Goal: Ask a question: Seek information or help from site administrators or community

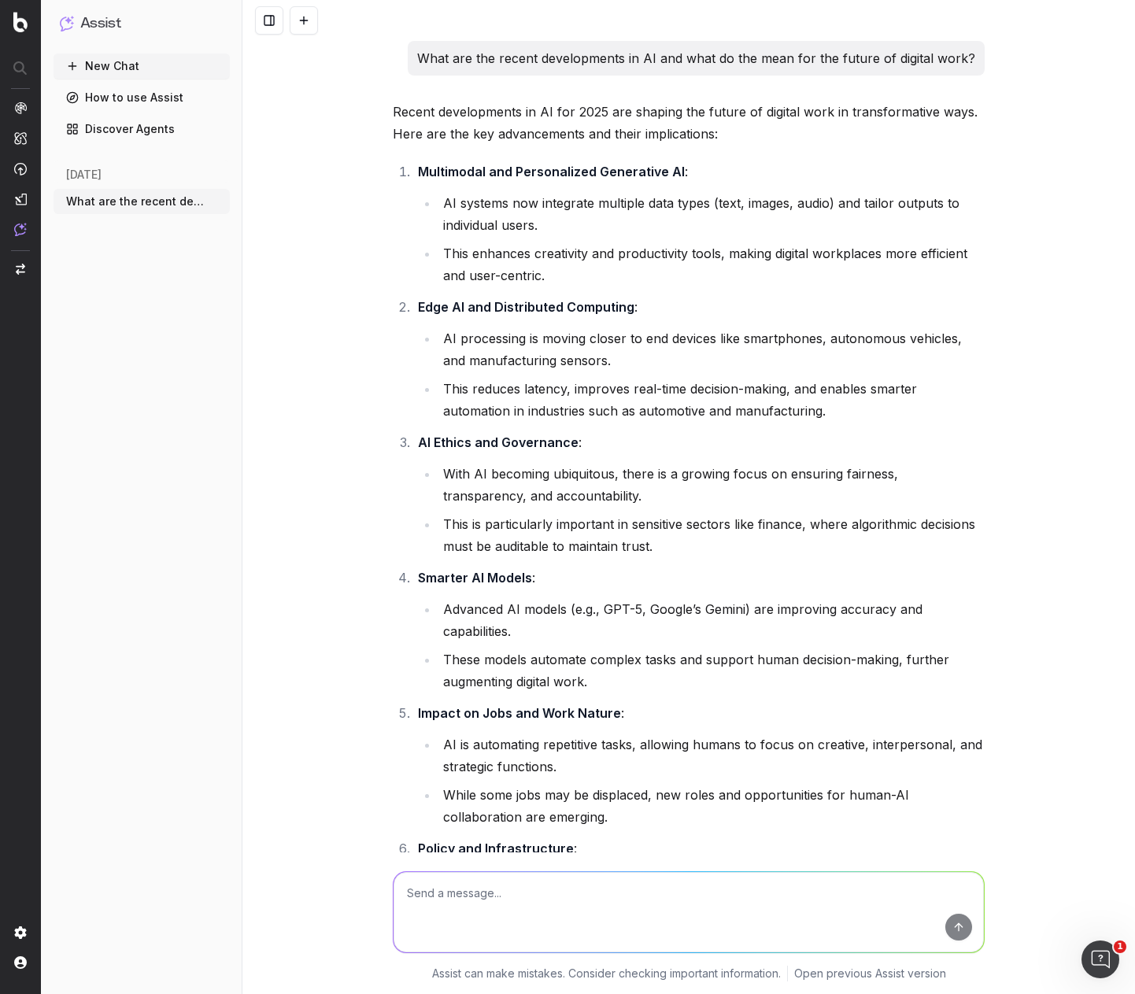
scroll to position [17558, 0]
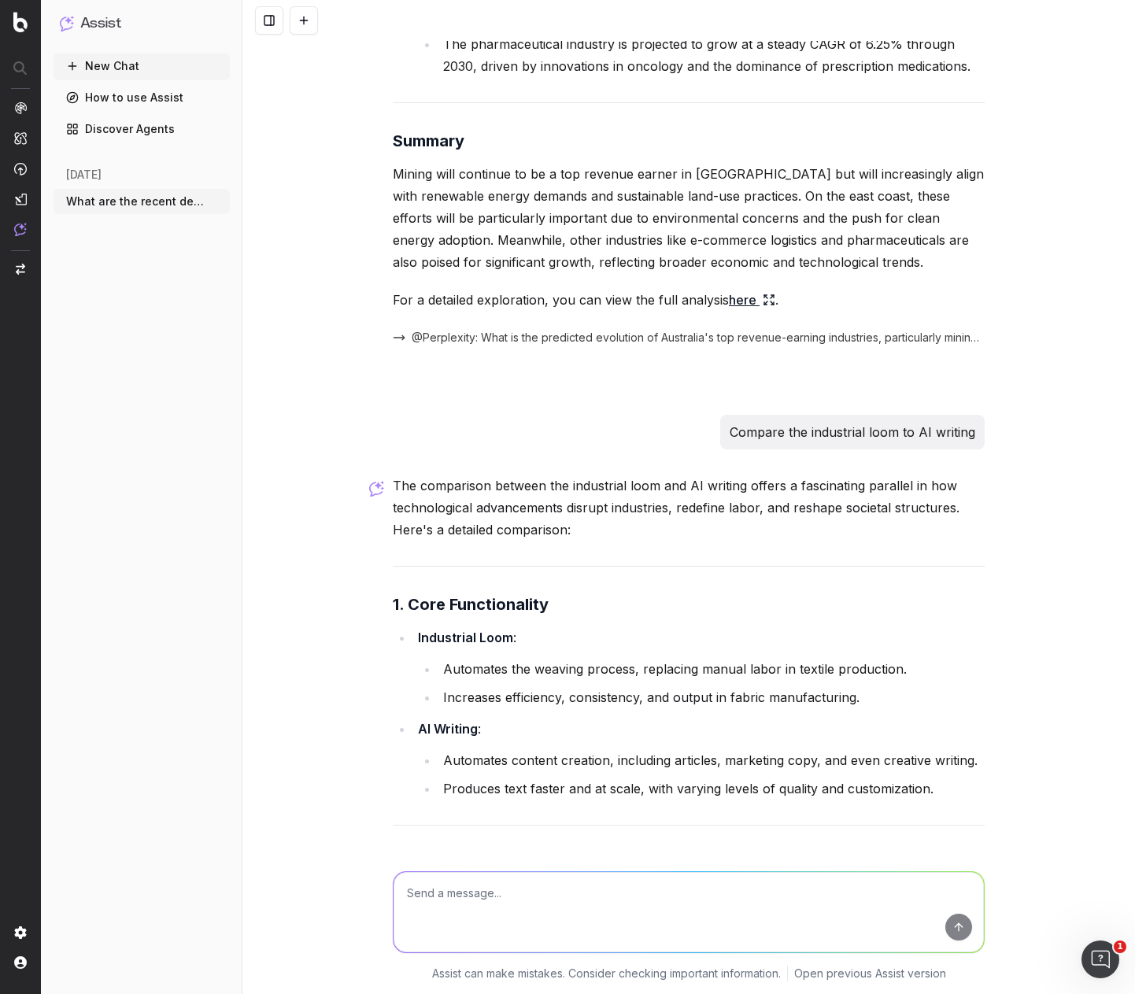
click at [301, 19] on button at bounding box center [304, 20] width 28 height 28
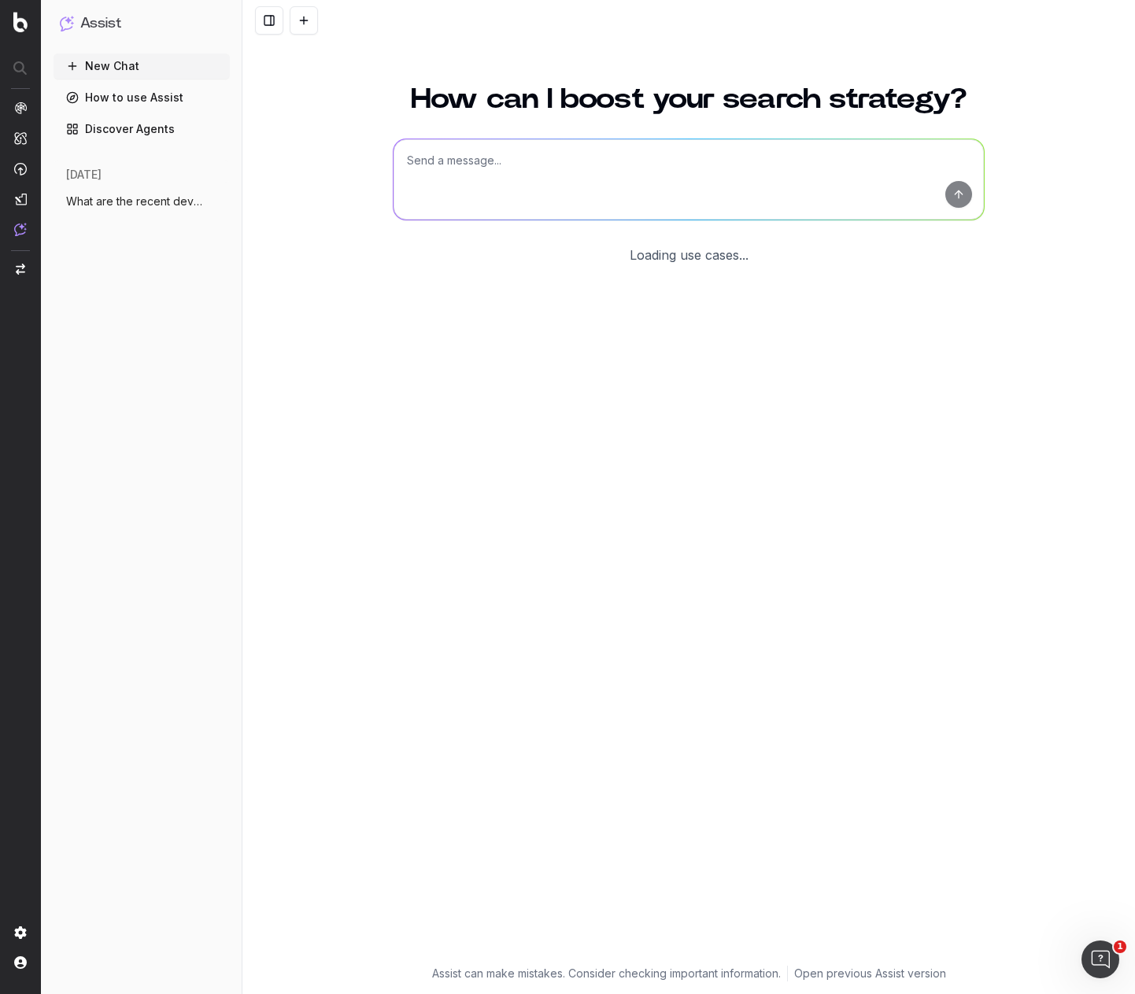
click at [552, 158] on textarea at bounding box center [688, 179] width 590 height 80
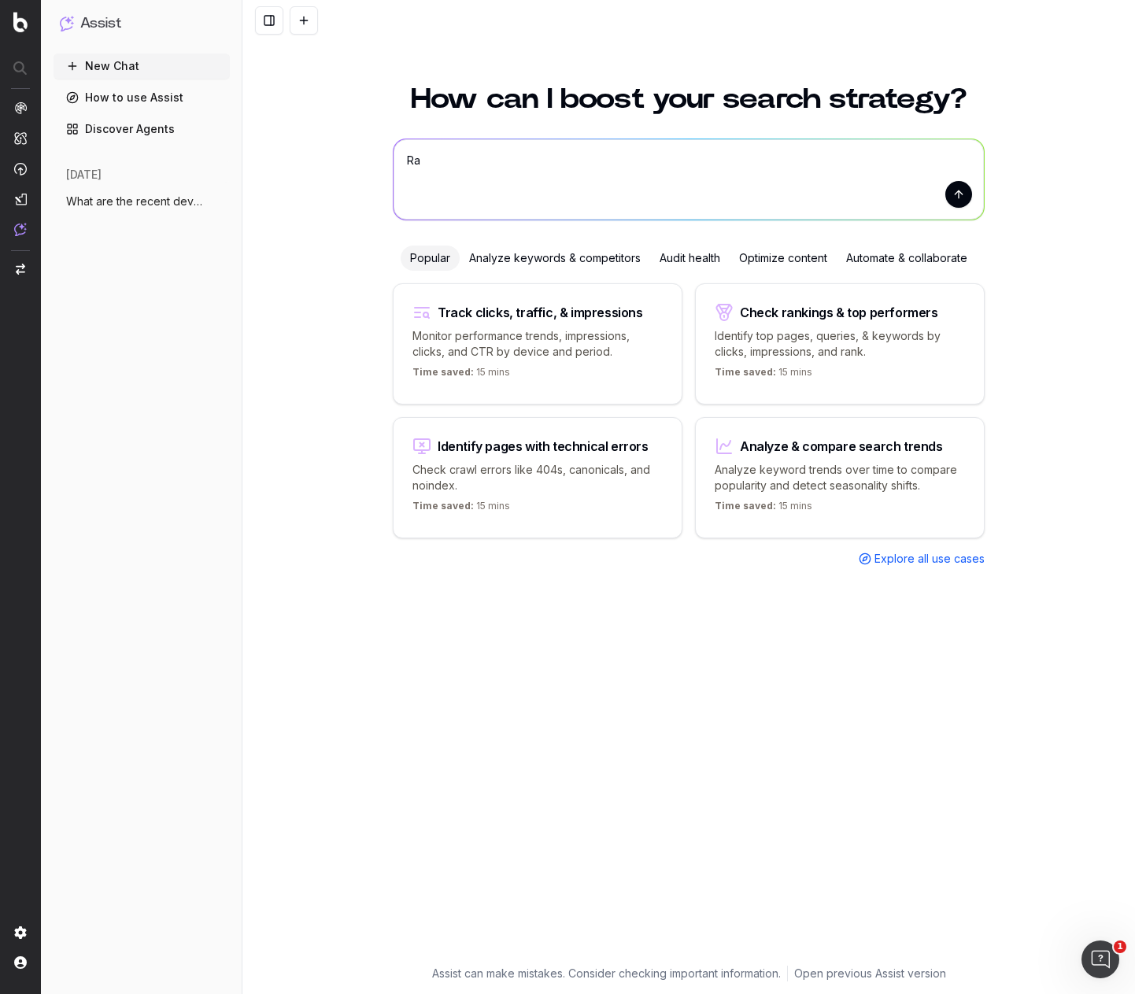
type textarea "R"
click at [485, 168] on textarea at bounding box center [688, 179] width 590 height 80
paste textarea "Rate the FAQ content for the two categories out of 100% respectively:"
click at [780, 173] on textarea "Rate the FAQ content for the two categories out of 100% respectively:" at bounding box center [688, 179] width 590 height 80
paste textarea "LORE IPSUMDOLO SITAM CONSECT – A91EL Se Doeiu 74 Tem Inci utlab etdolo? Mag ali…"
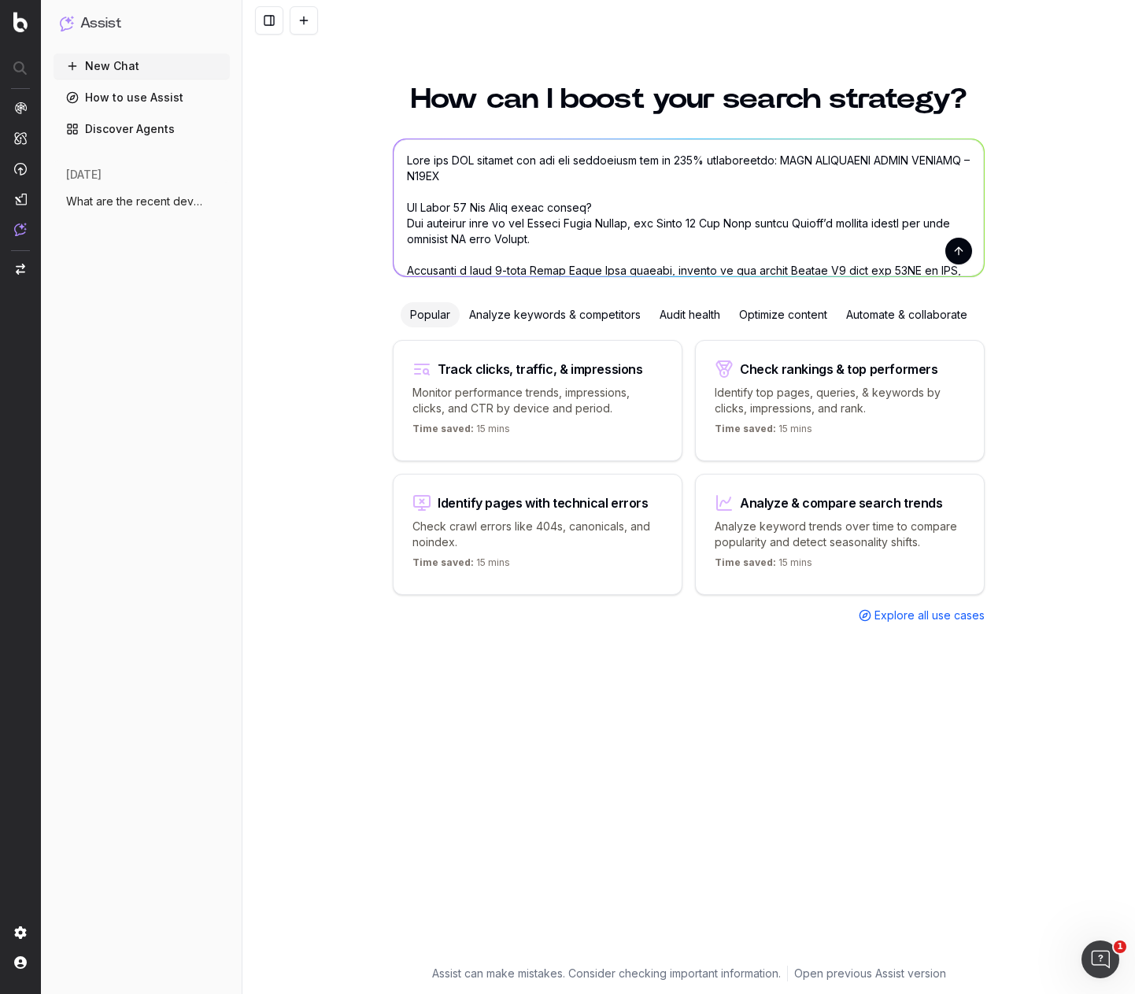
scroll to position [1056, 0]
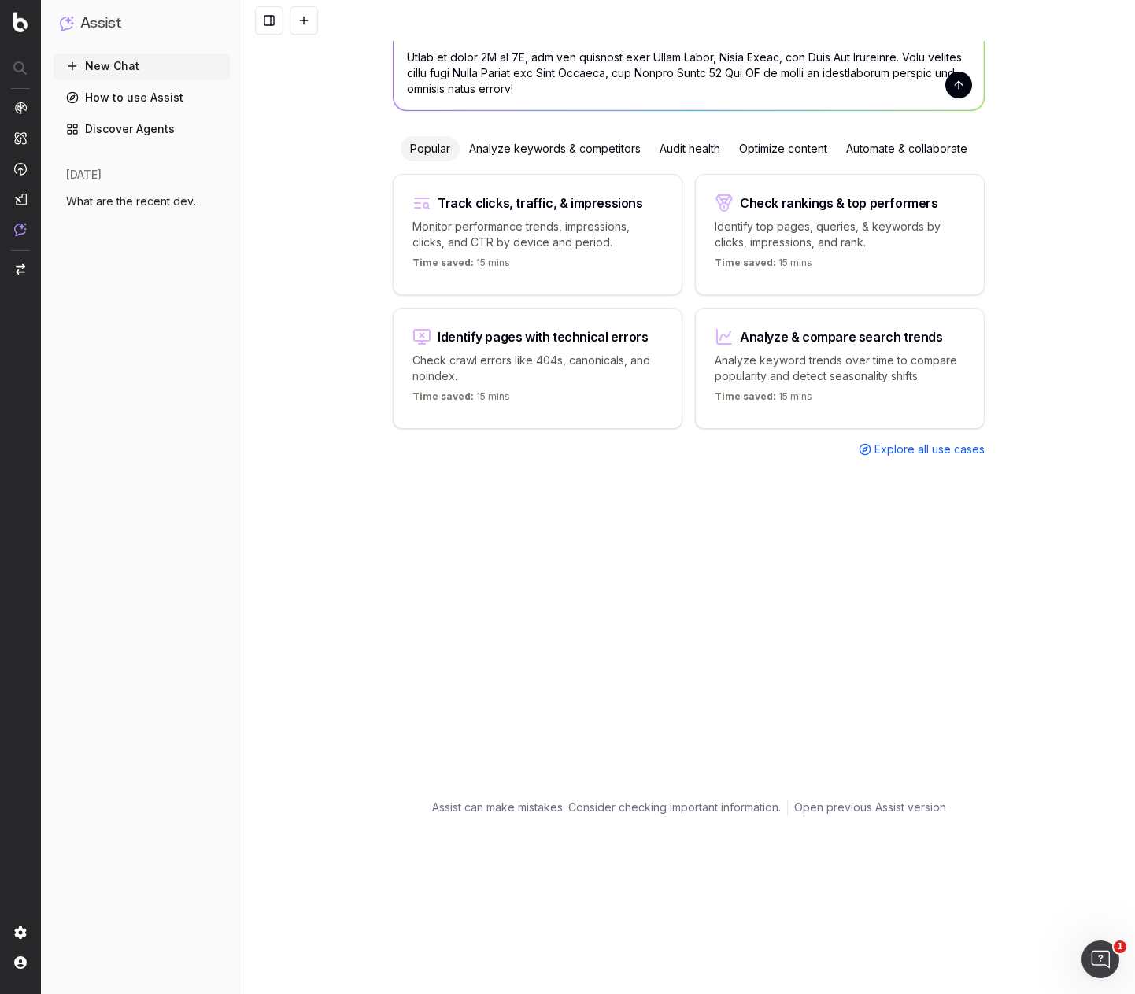
type textarea "Lore ips DOL sitamet con adi eli seddoeiusm tem in 729% utlaboreetdo: MAGN ALIQ…"
click at [959, 84] on button "submit" at bounding box center [958, 85] width 27 height 27
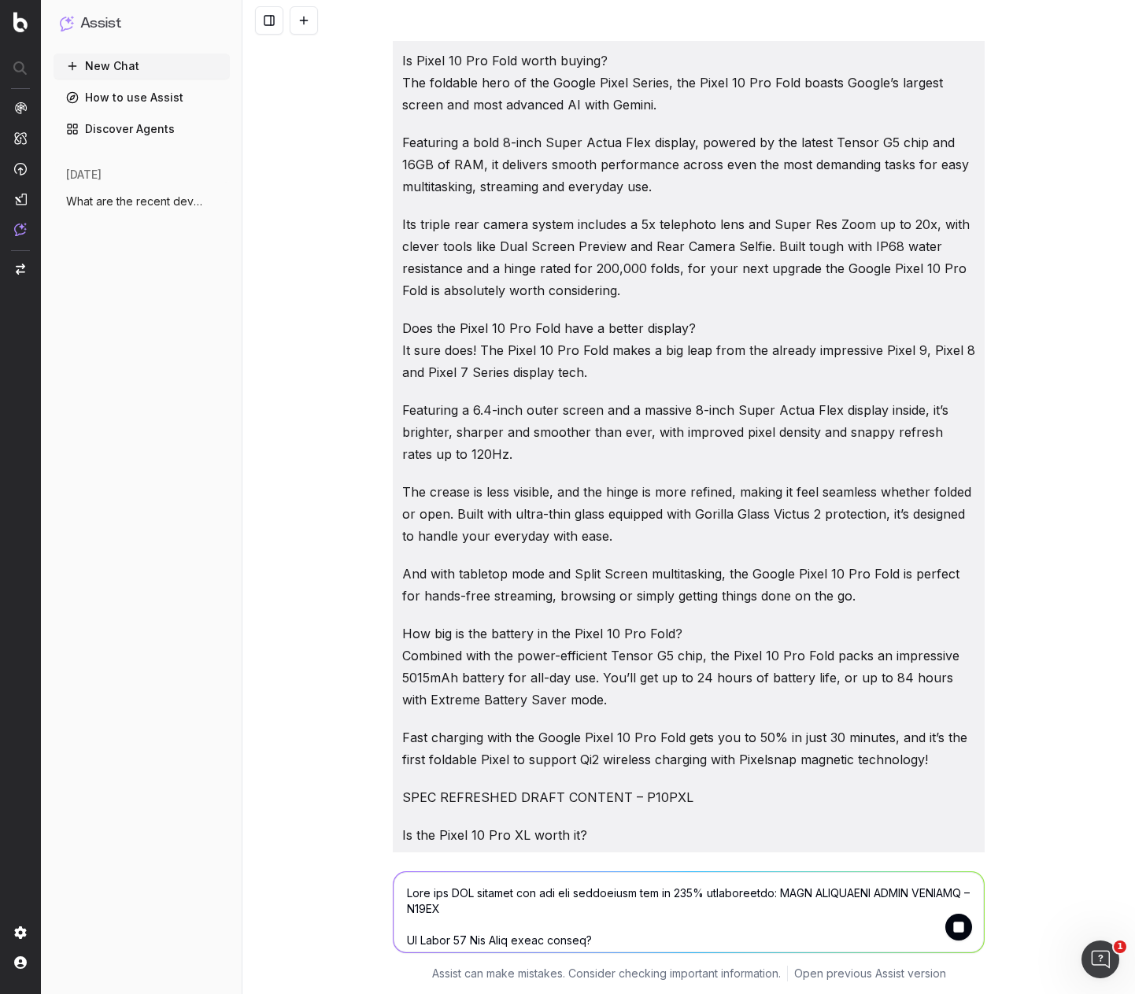
scroll to position [0, 0]
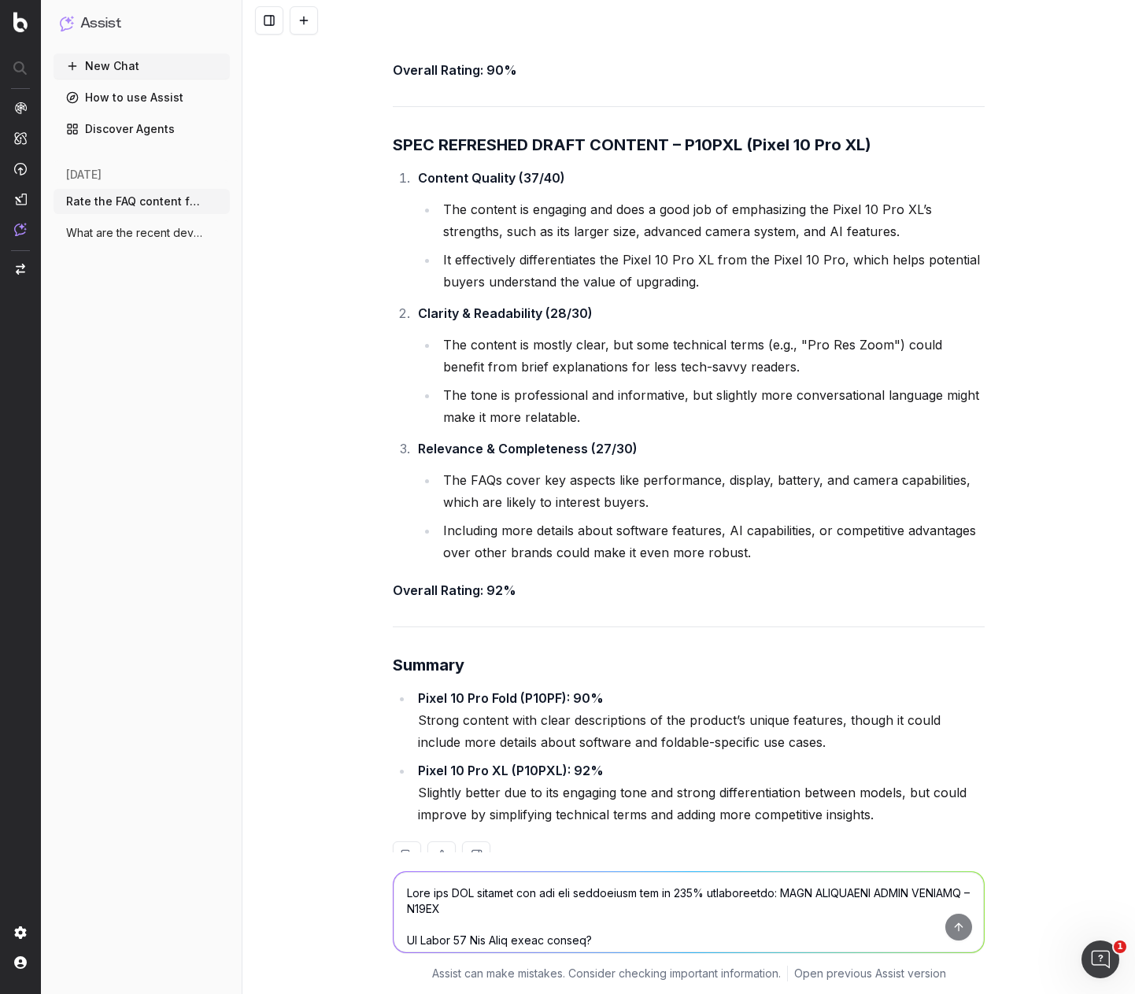
scroll to position [2062, 0]
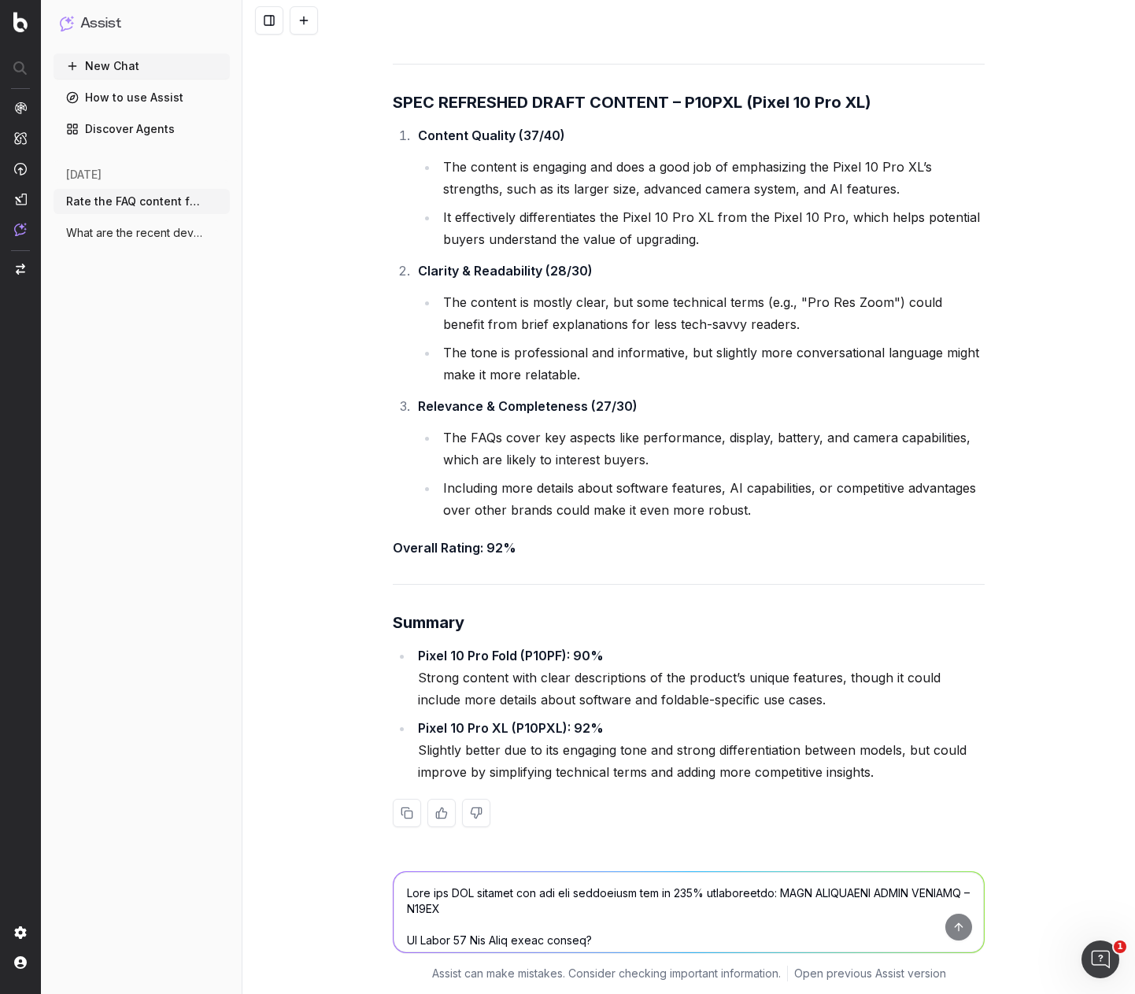
click at [161, 234] on span "What are the recent developments in AI a" at bounding box center [135, 233] width 139 height 16
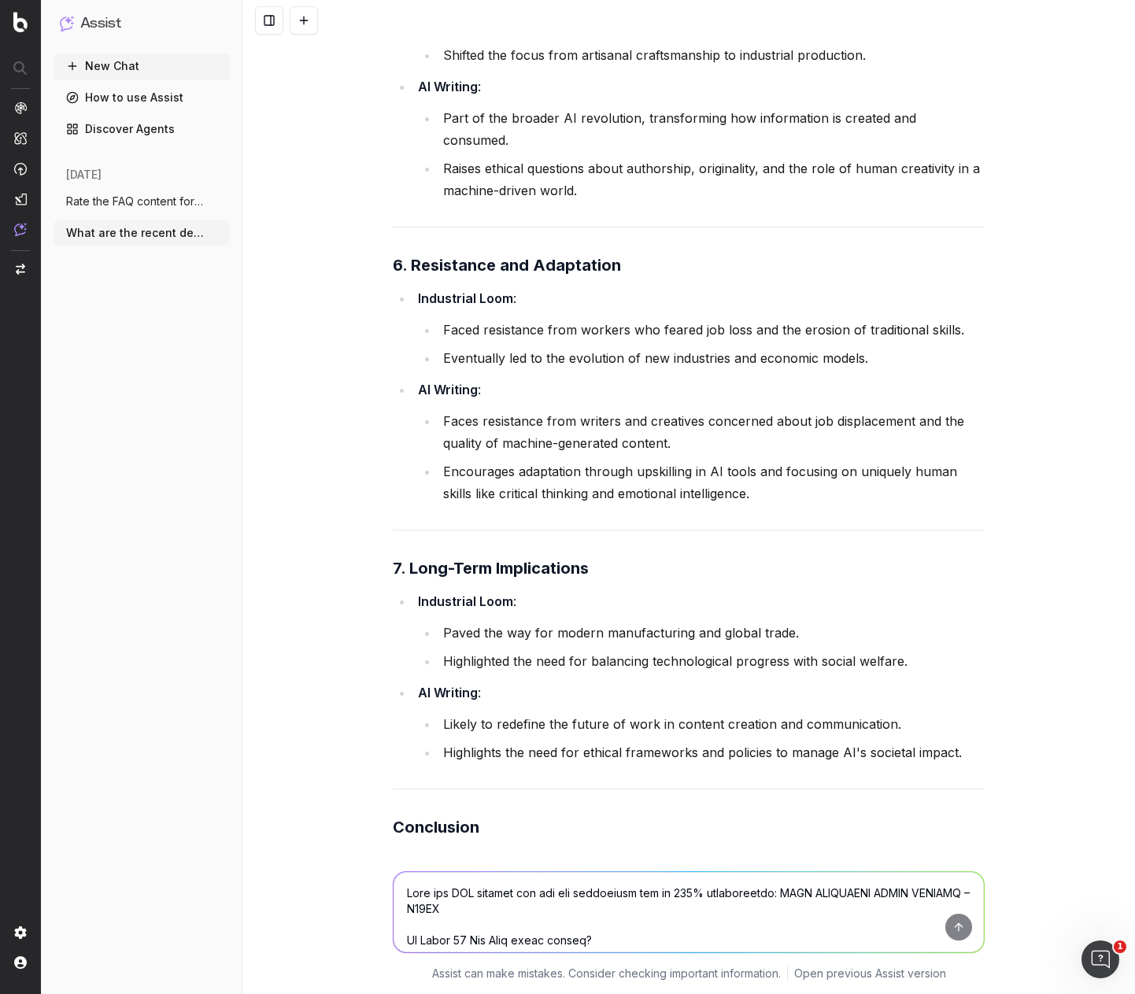
click at [563, 886] on textarea at bounding box center [688, 912] width 590 height 80
type textarea "B"
type textarea "Is it accurate to say that SEO Content Writing is shifting into AI driven Conte…"
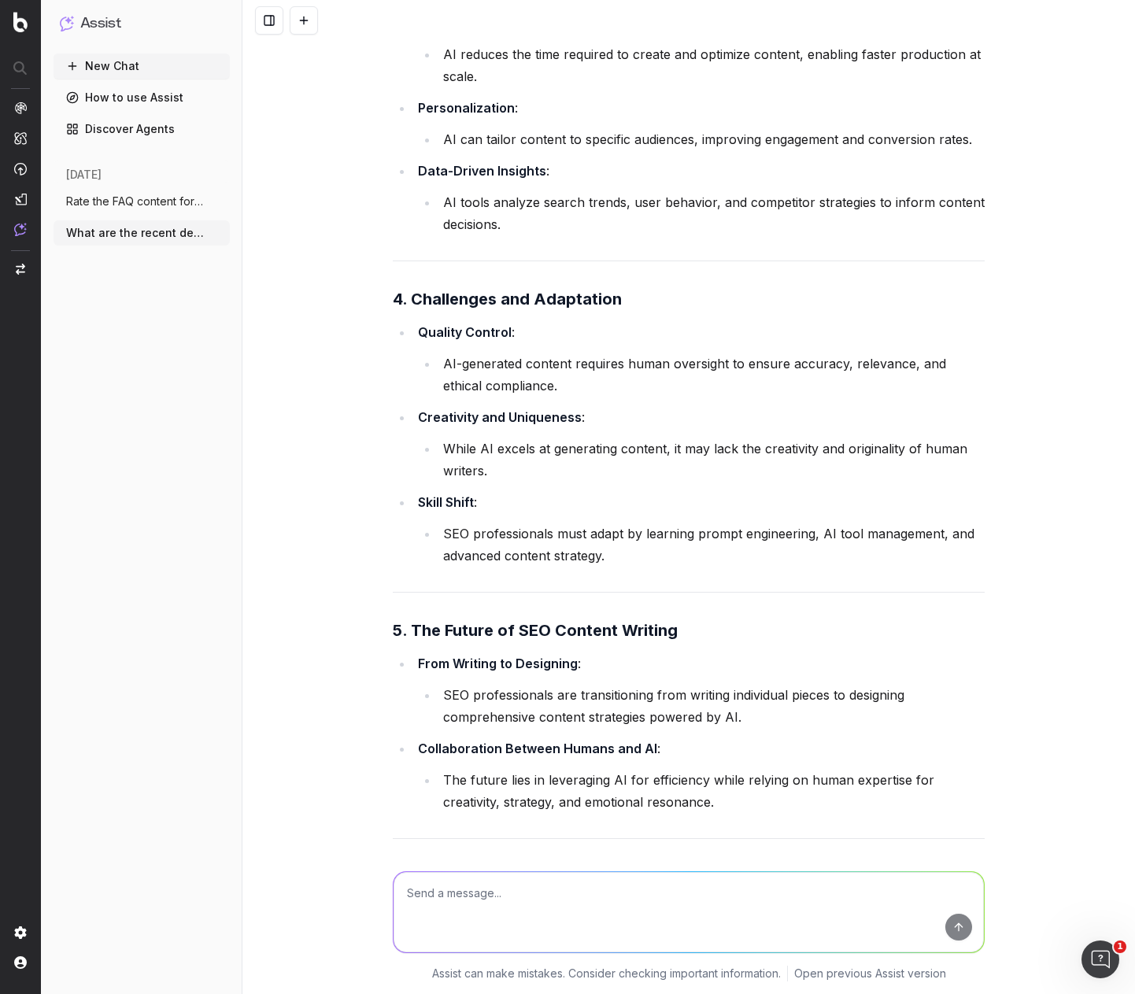
scroll to position [21447, 0]
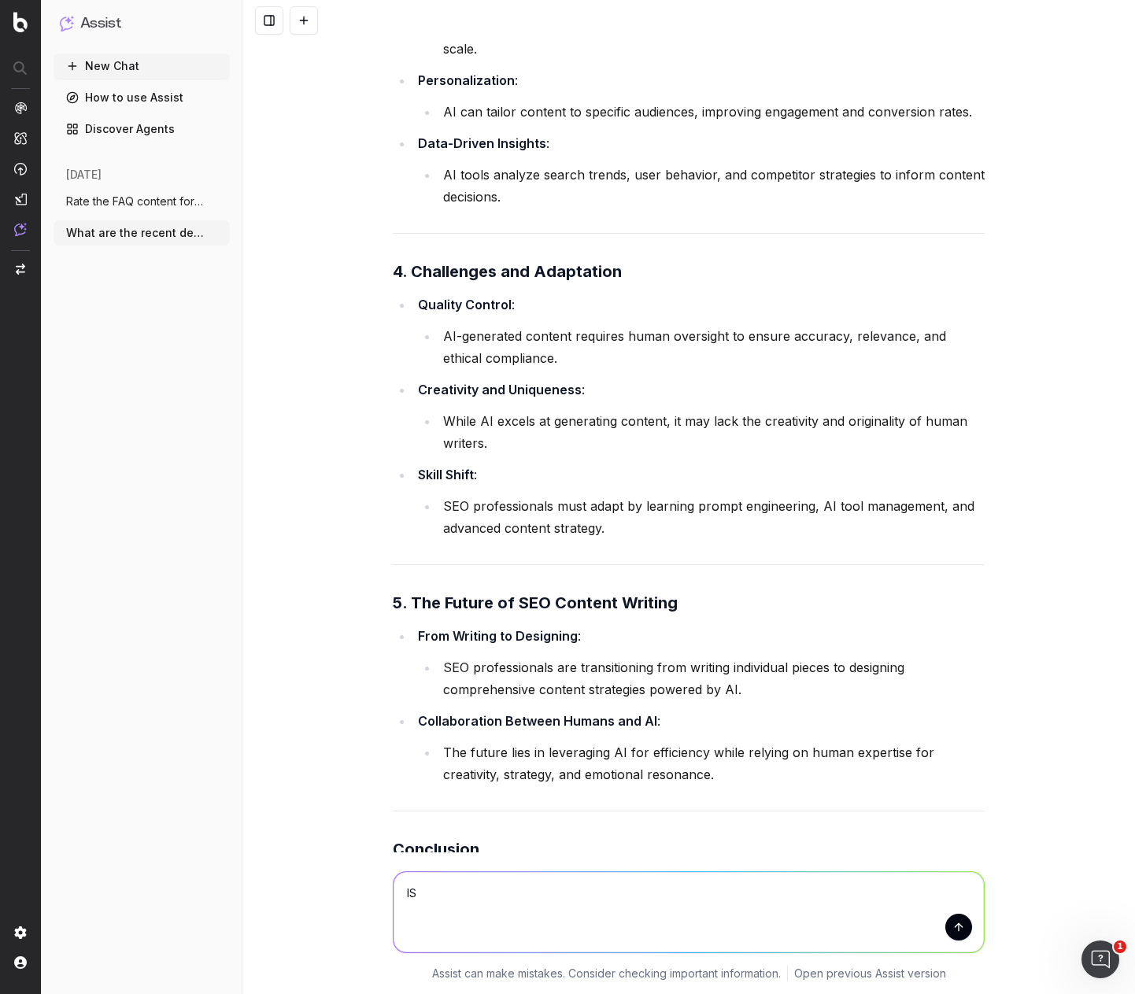
type textarea "I"
type textarea "However is there a risk that AI will evolve past the need of these skills? And …"
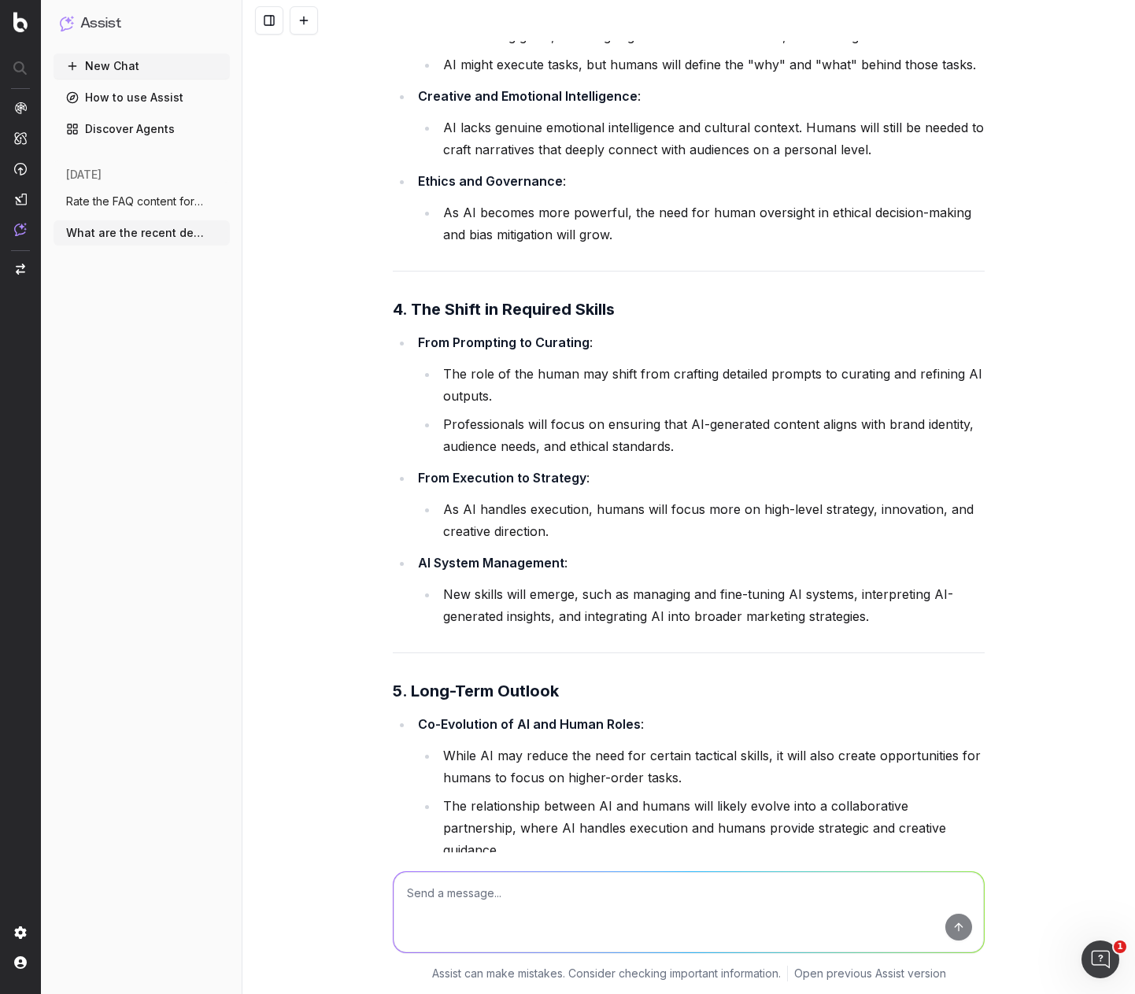
scroll to position [23731, 0]
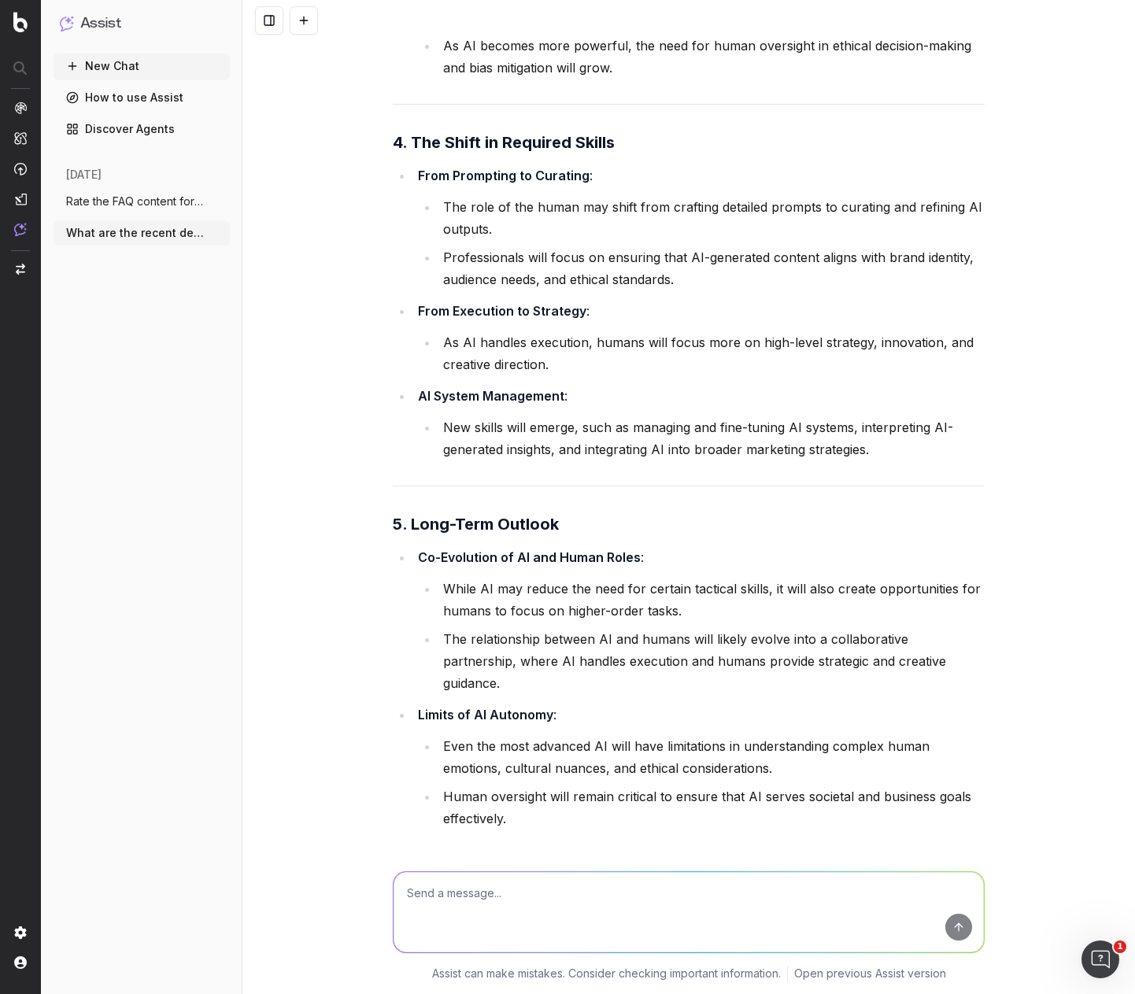
click at [615, 879] on textarea at bounding box center [688, 912] width 590 height 80
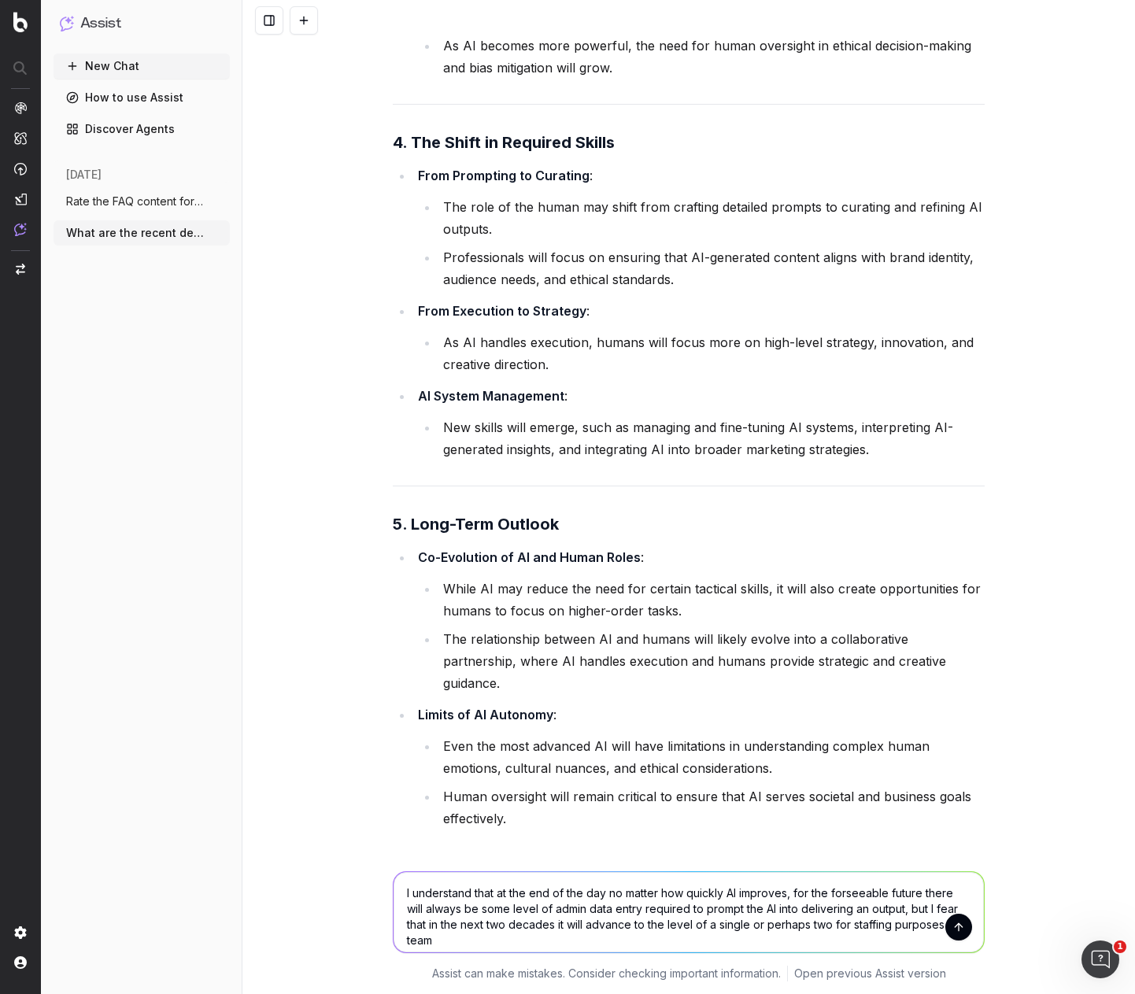
scroll to position [23741, 0]
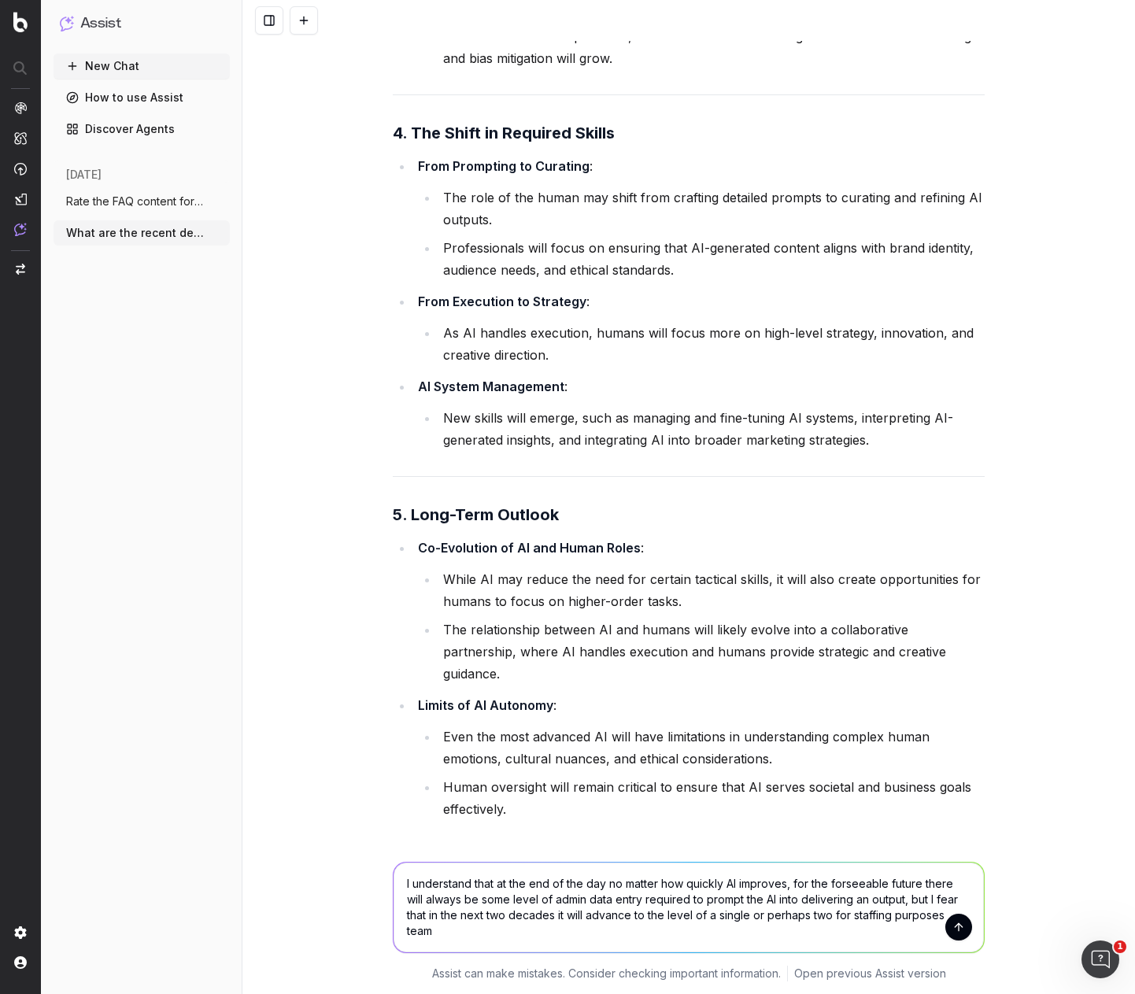
click at [933, 917] on textarea "I understand that at the end of the day no matter how quickly AI improves, for …" at bounding box center [688, 908] width 590 height 90
click at [937, 919] on textarea "I understand that at the end of the day no matter how quickly AI improves, for …" at bounding box center [688, 908] width 590 height 90
click at [746, 917] on textarea "I understand that at the end of the day no matter how quickly AI improves, for …" at bounding box center [688, 908] width 590 height 90
click at [401, 932] on textarea "I understand that at the end of the day no matter how quickly AI improves, for …" at bounding box center [688, 908] width 590 height 90
click at [508, 935] on textarea "I understand that at the end of the day no matter how quickly AI improves, for …" at bounding box center [688, 908] width 590 height 90
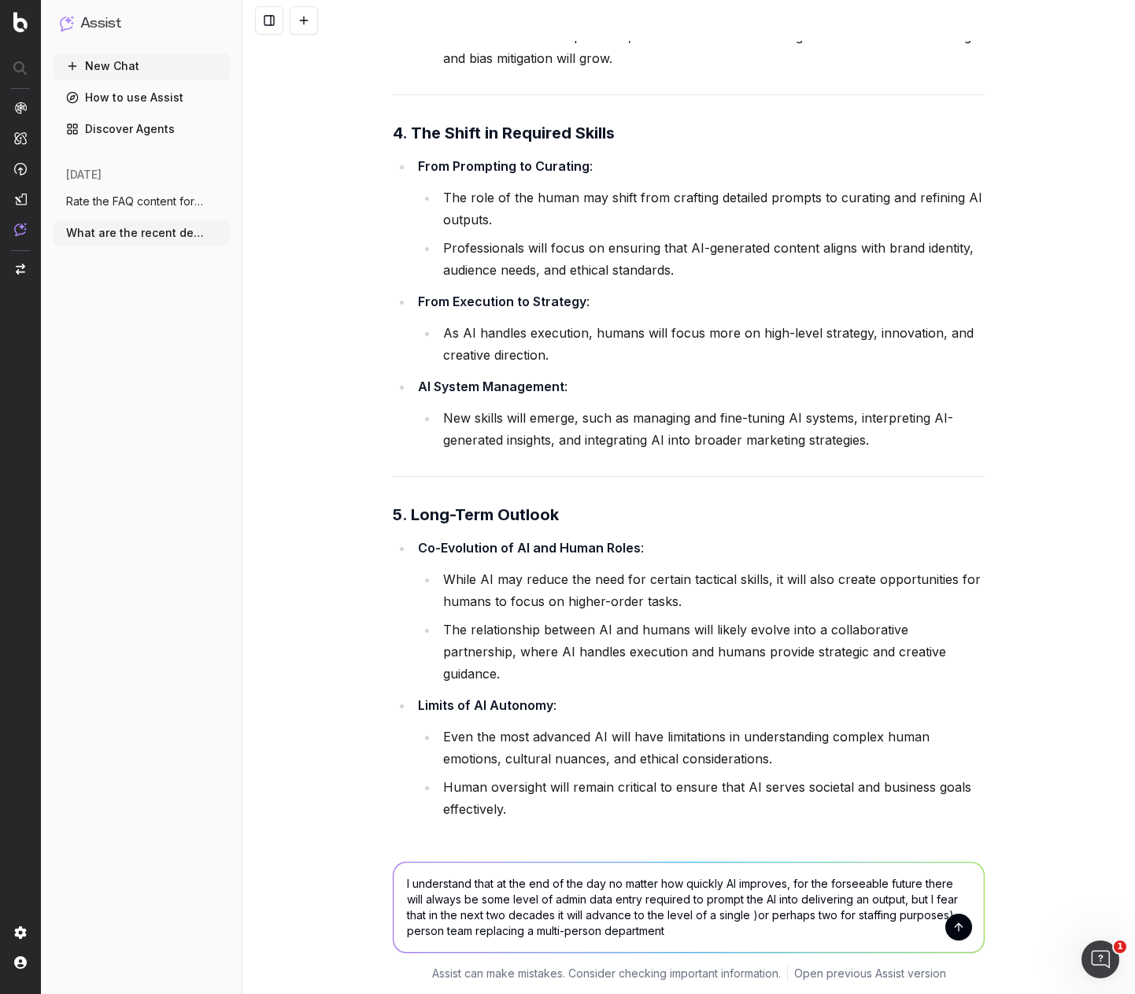
type textarea "I understand that at the end of the day no matter how quickly AI improves, for …"
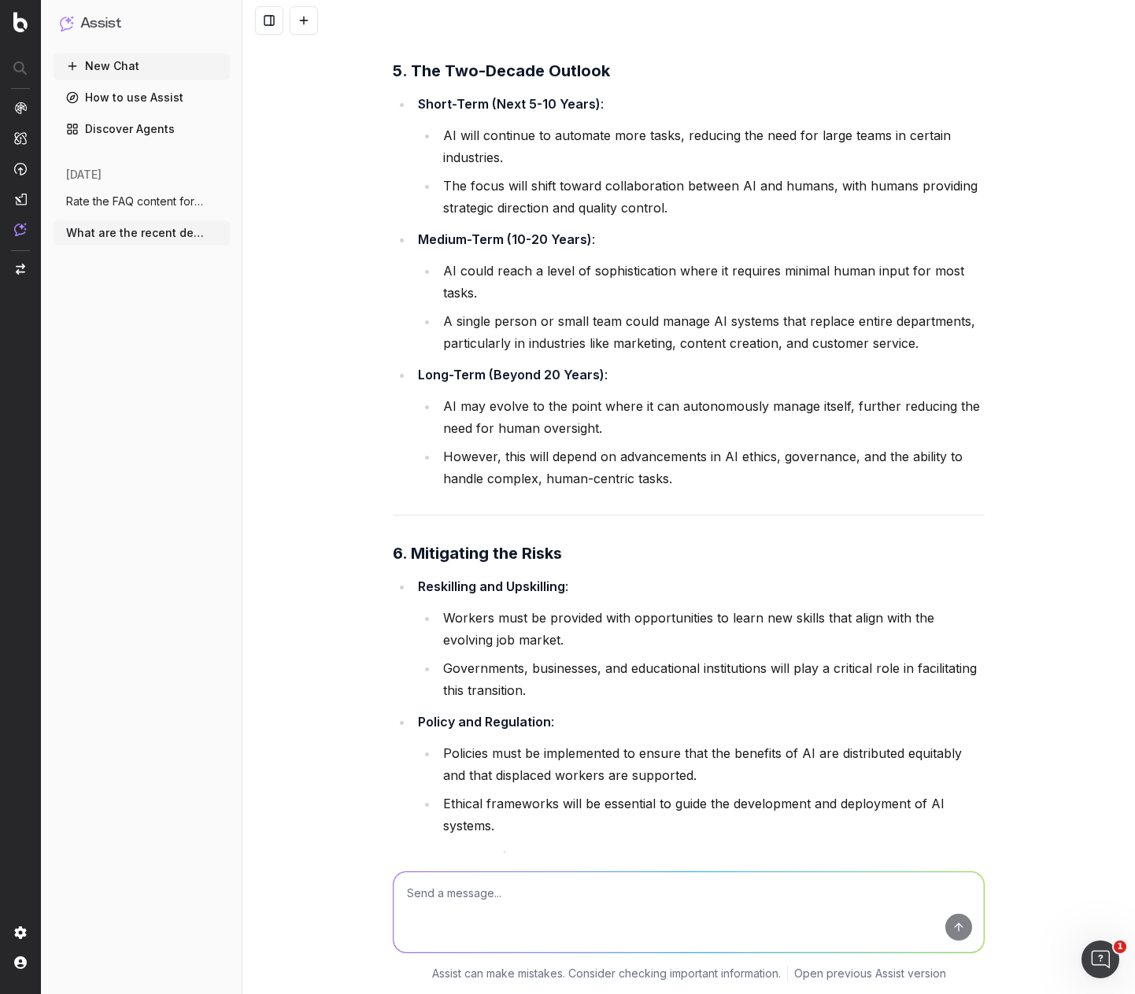
scroll to position [26293, 0]
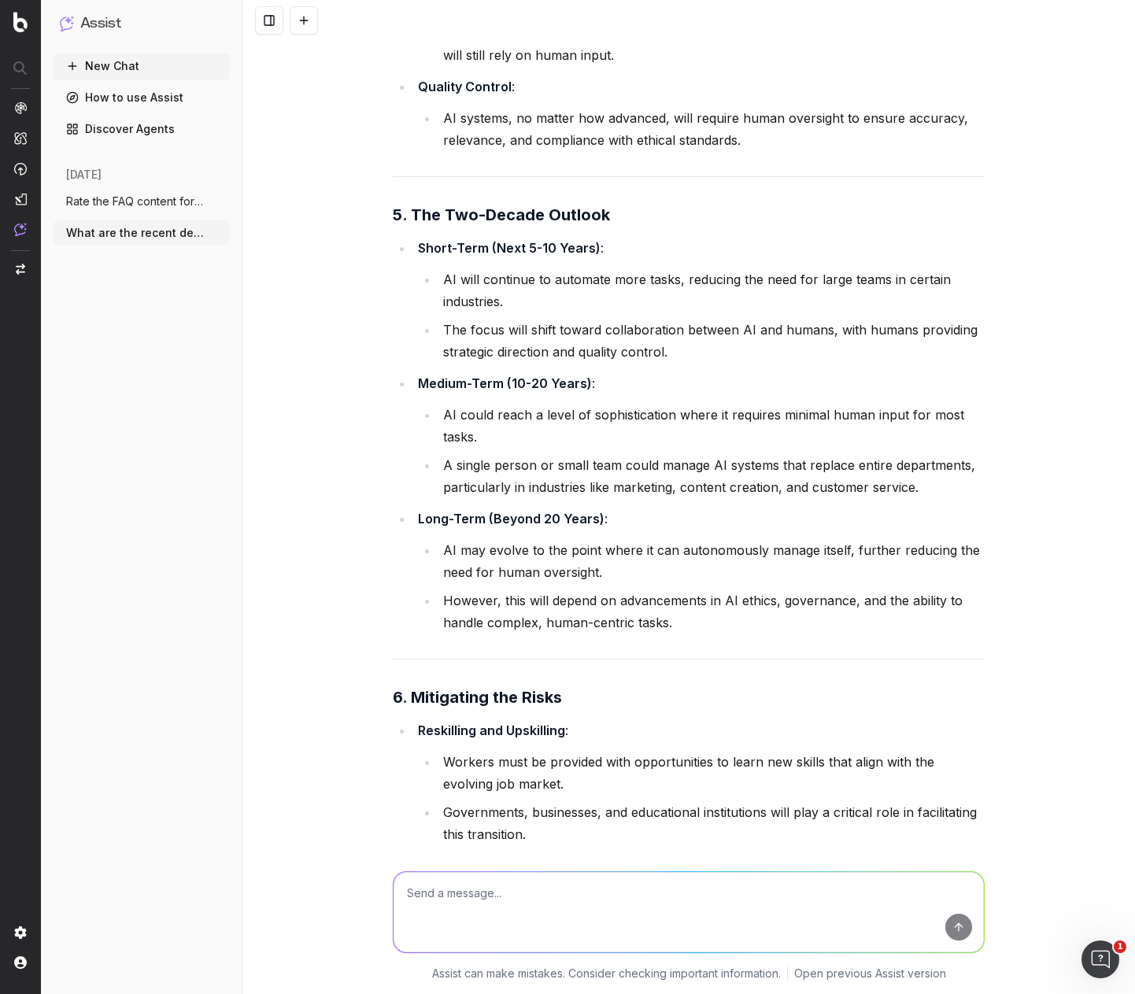
drag, startPoint x: 795, startPoint y: 601, endPoint x: 794, endPoint y: 610, distance: 8.7
drag, startPoint x: 794, startPoint y: 610, endPoint x: 714, endPoint y: 586, distance: 83.9
click at [717, 801] on li "Governments, businesses, and educational institutions will play a critical role…" at bounding box center [711, 823] width 546 height 44
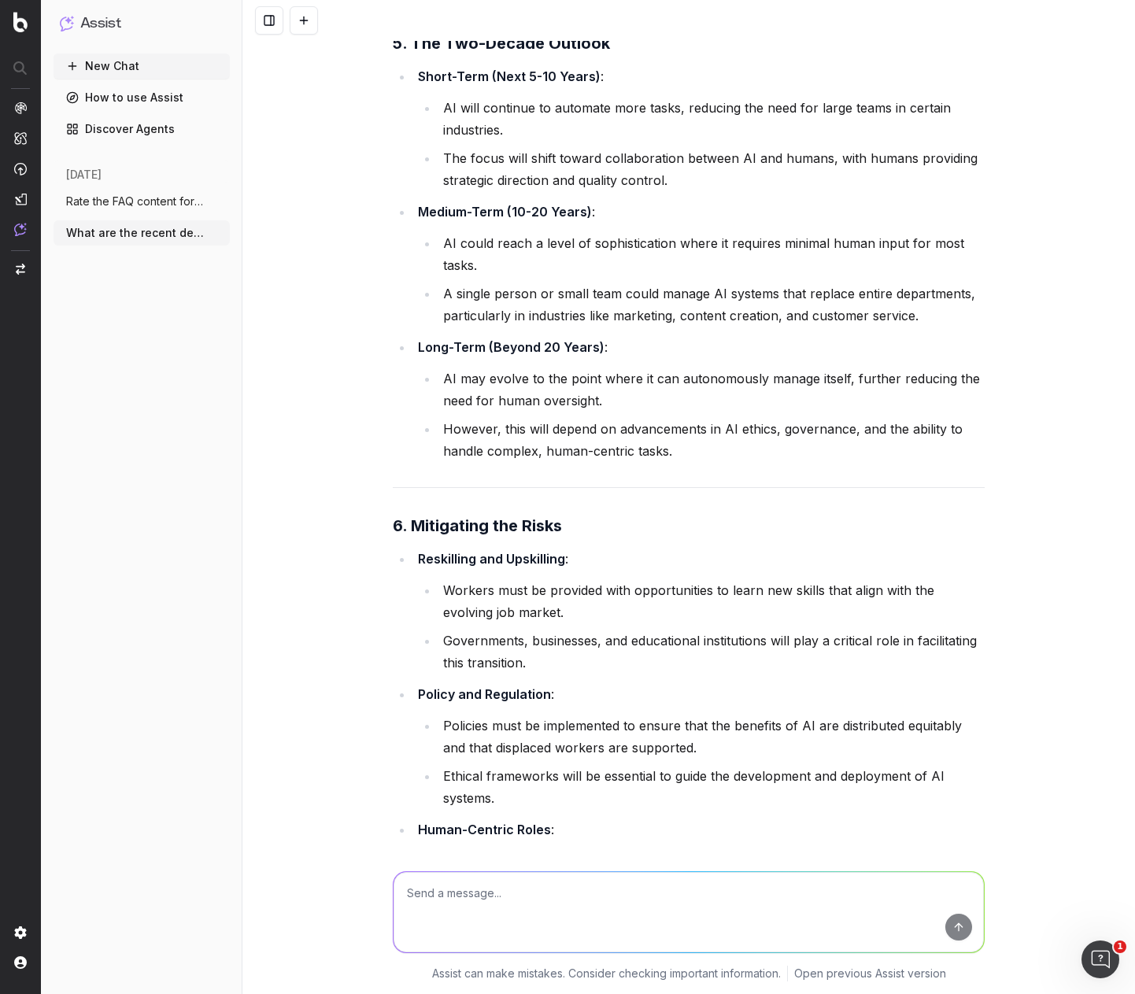
scroll to position [26529, 0]
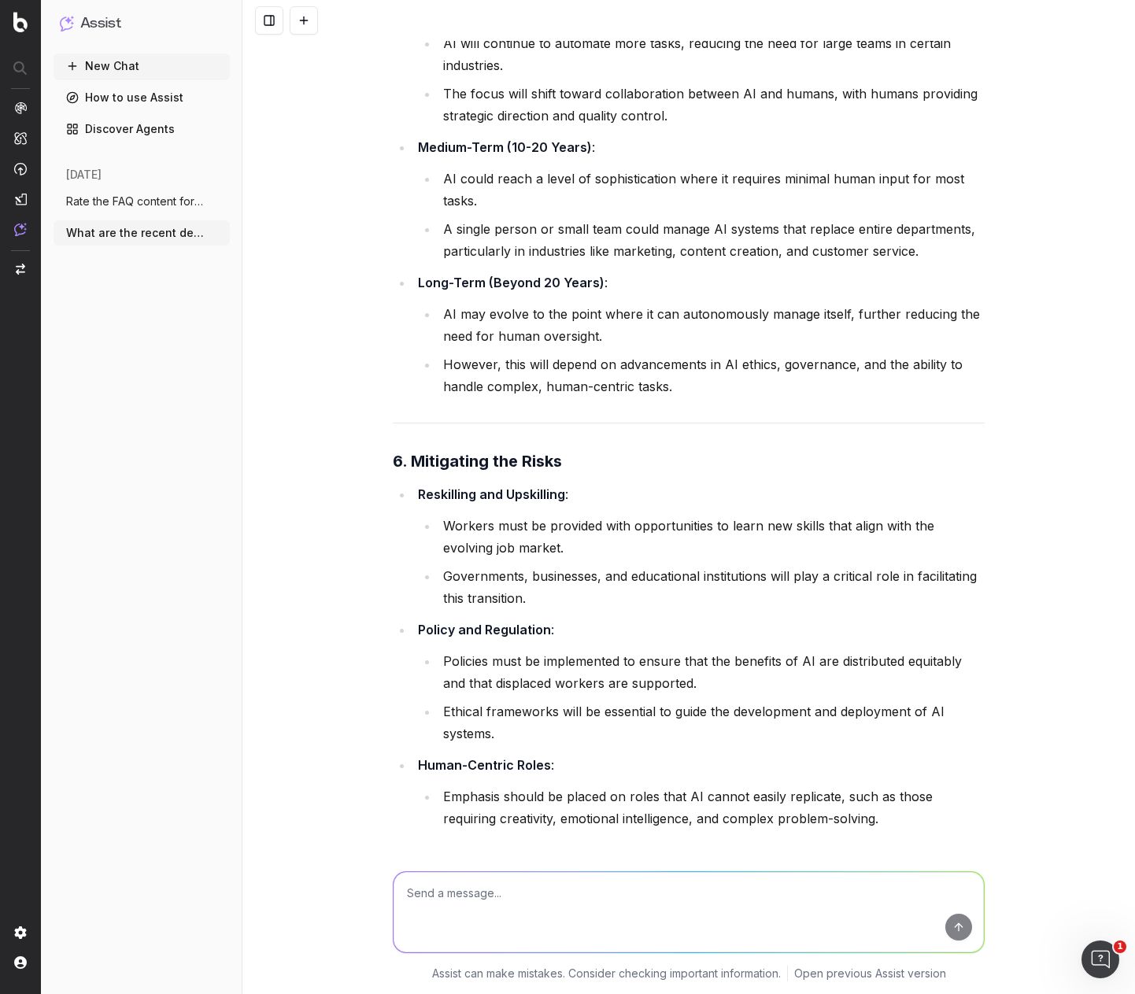
click at [711, 919] on textarea at bounding box center [688, 912] width 590 height 80
type textarea "I suppose the issue, is that the federal apparatus moves far too slowly for eve…"
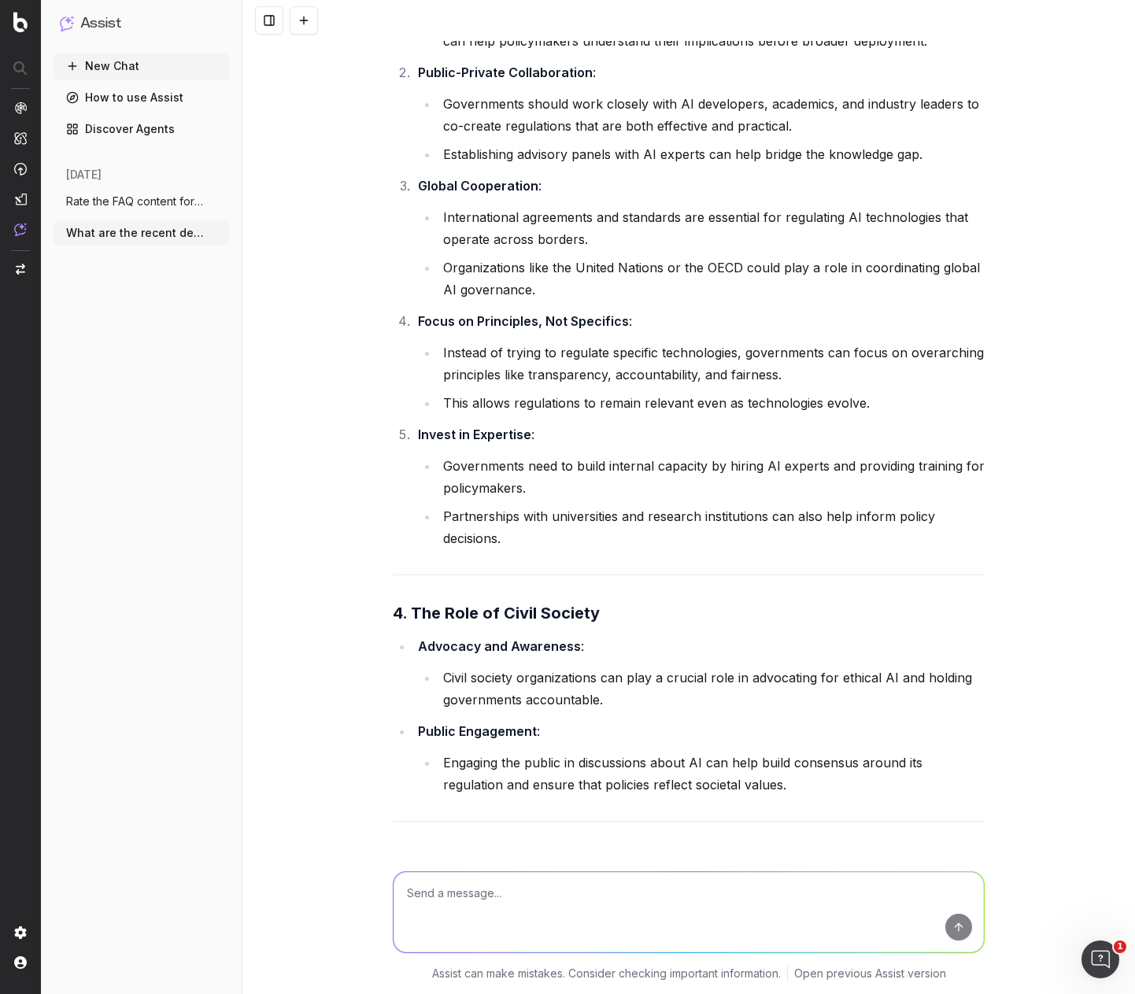
scroll to position [29024, 0]
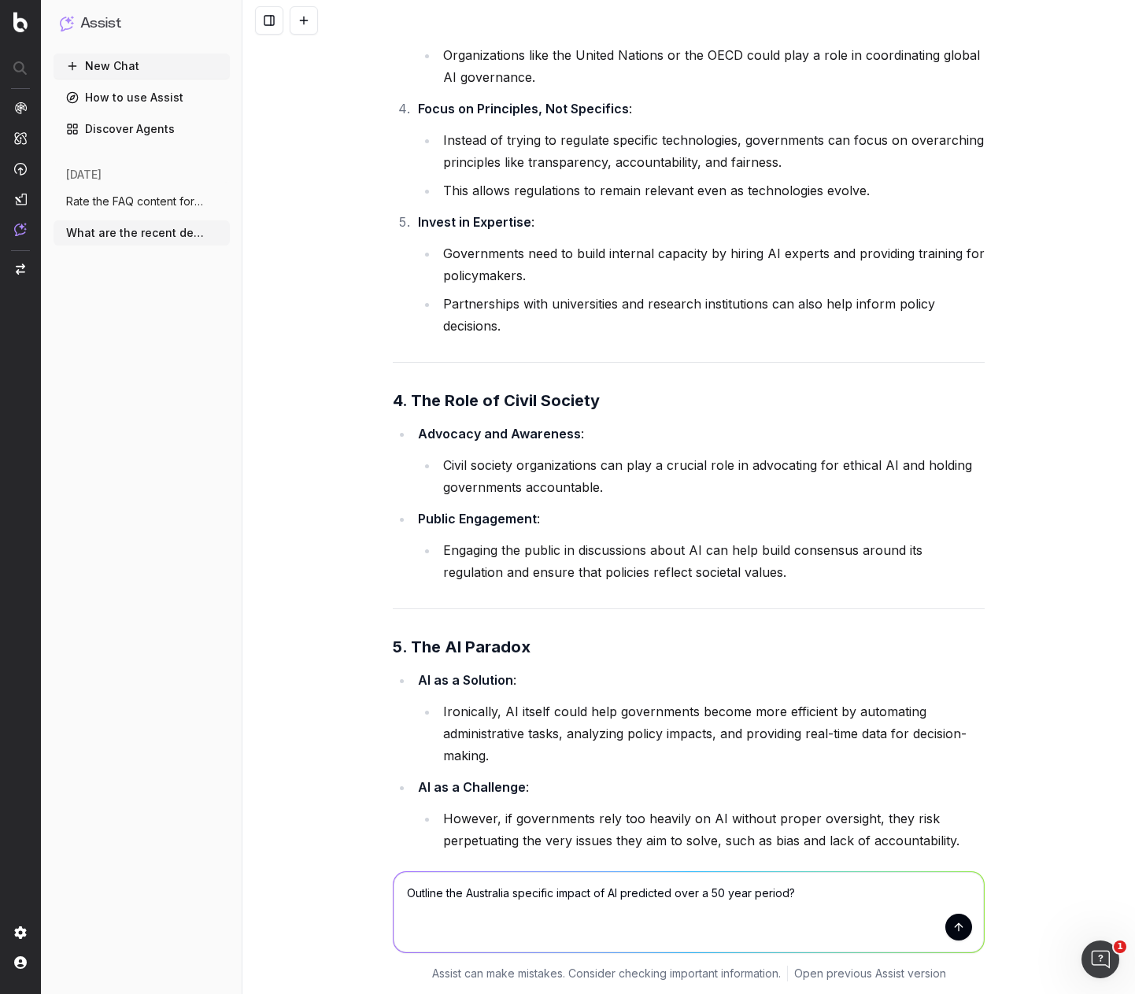
type textarea "Outline the Australia specific impact of AI predicted over a 50 year period"
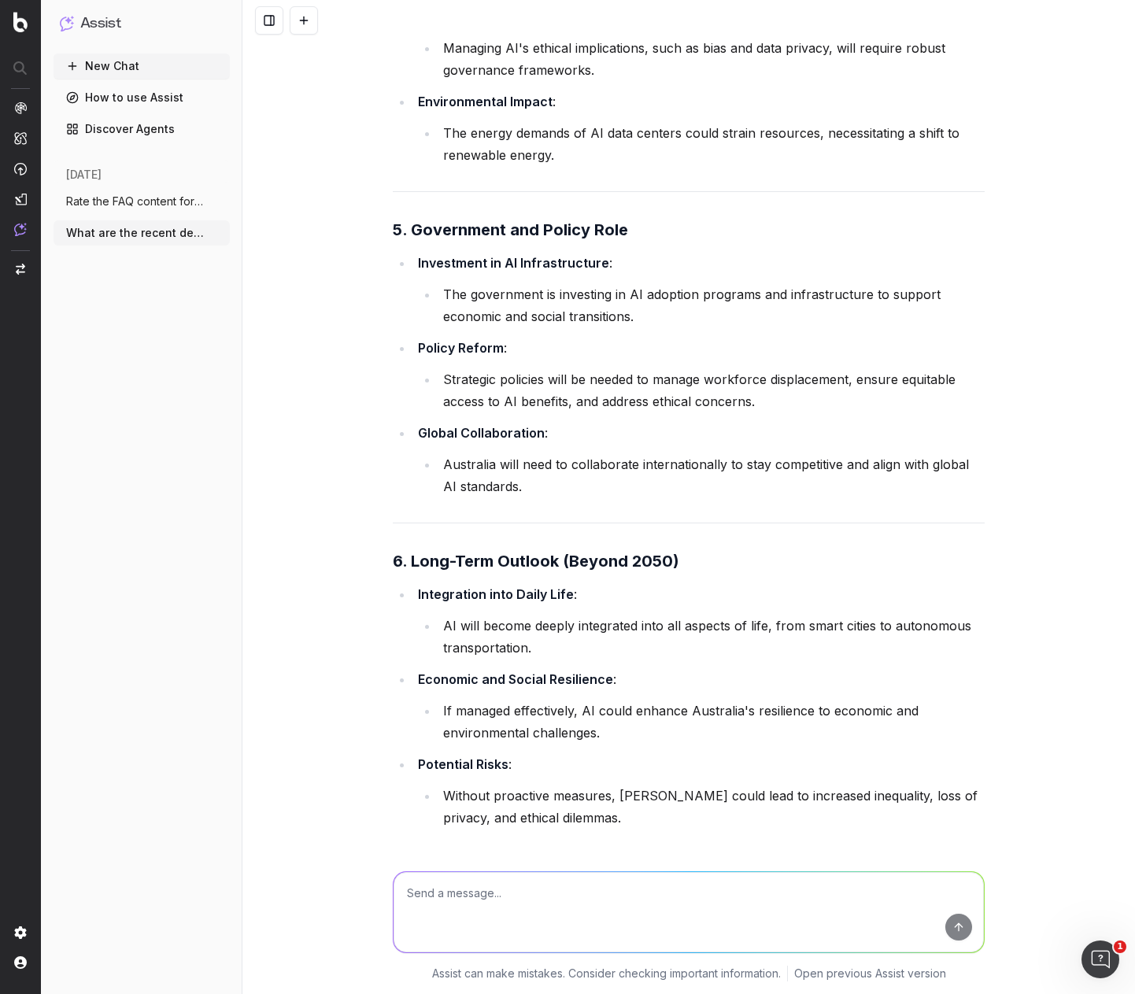
scroll to position [31702, 0]
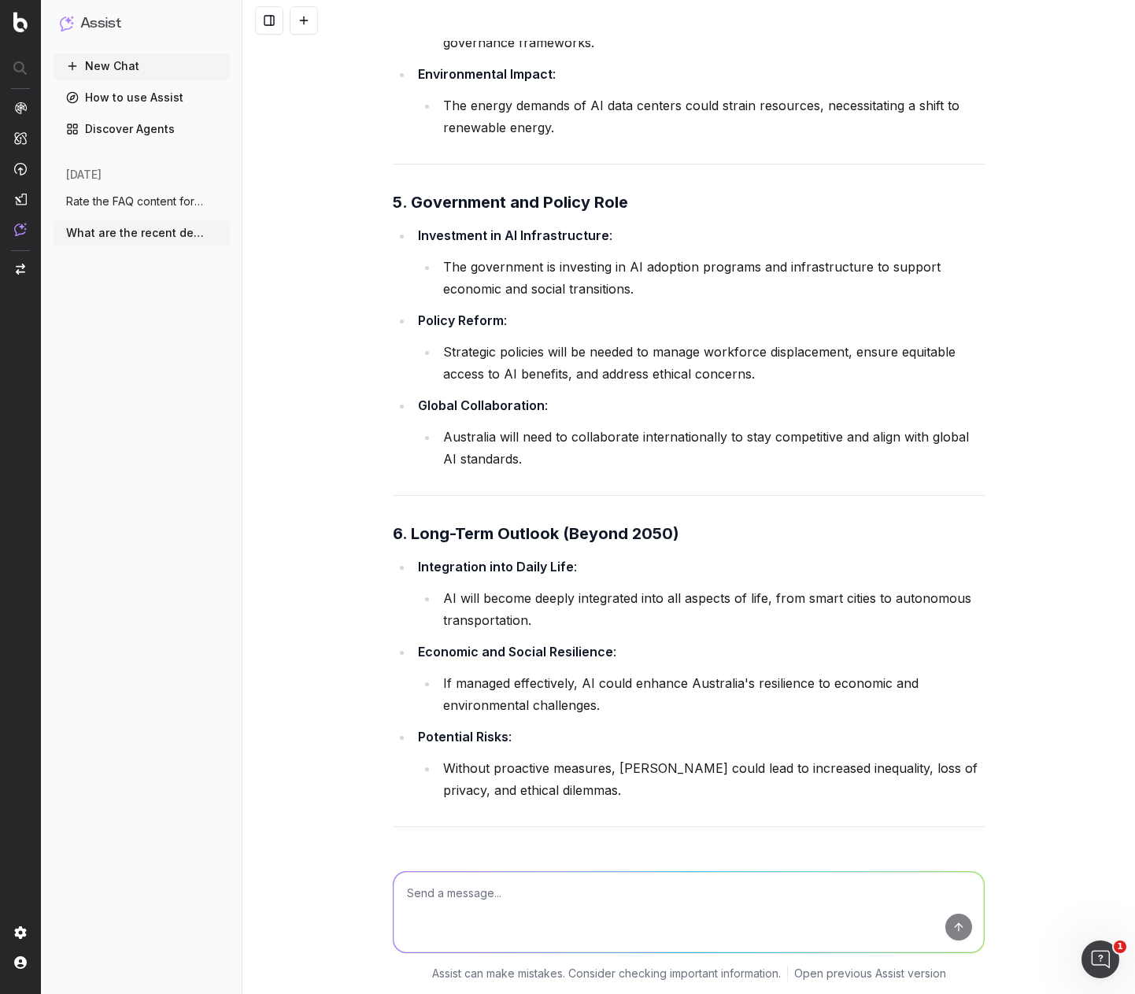
click at [545, 898] on textarea at bounding box center [688, 912] width 590 height 80
type textarea "It kind of sounds like it's poised to be the biggest change in society since th…"
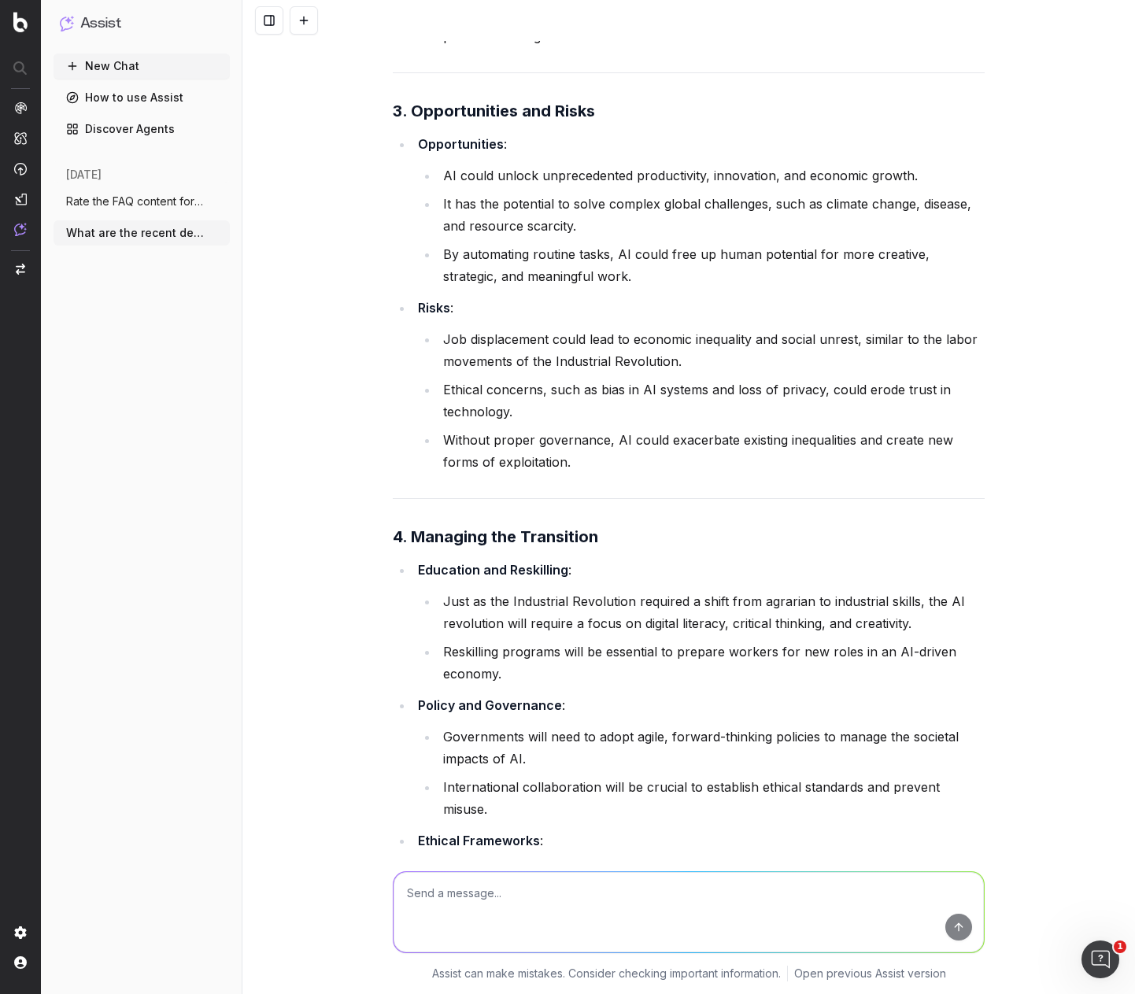
scroll to position [34363, 0]
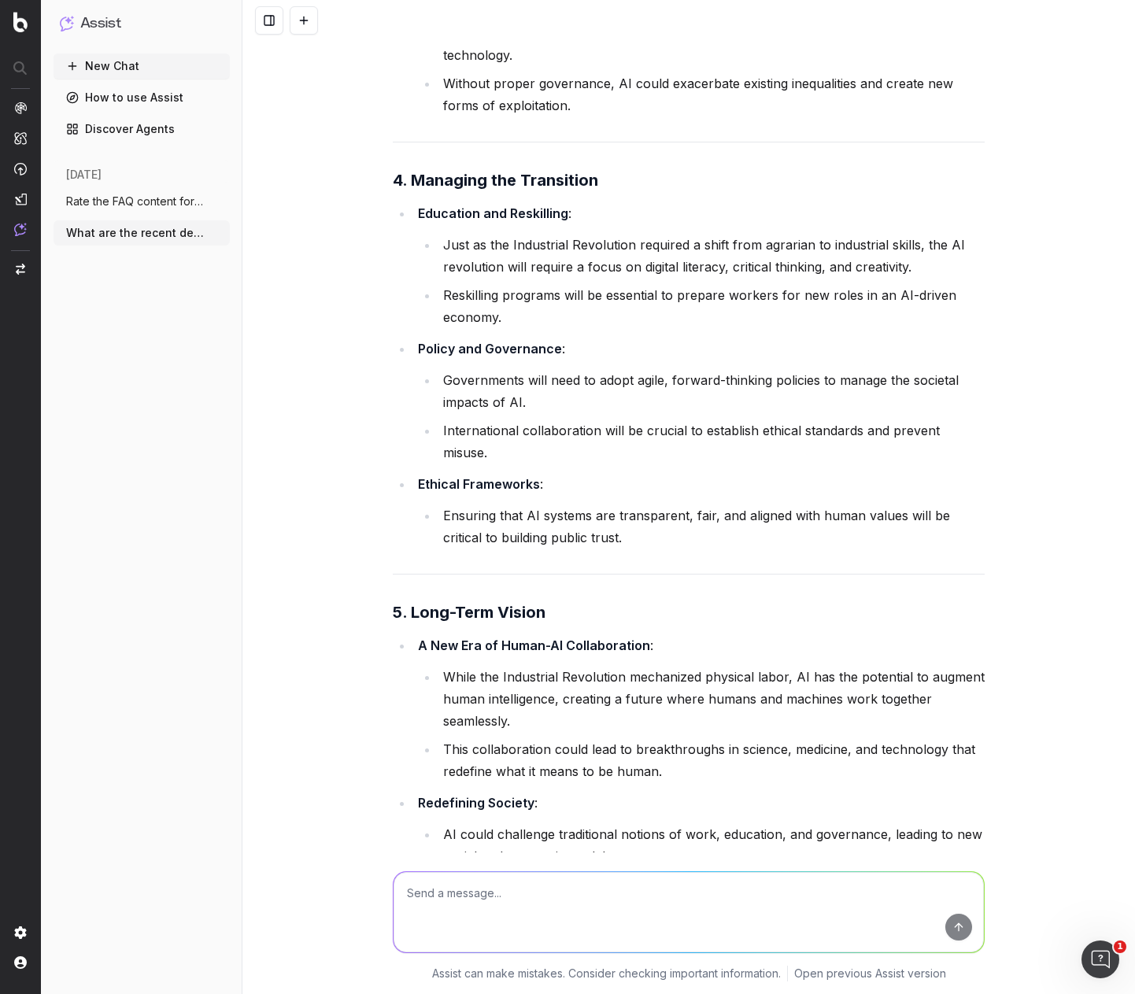
click at [521, 890] on textarea at bounding box center [688, 912] width 590 height 80
type textarea "A"
click at [403, 892] on textarea "Technocracy" at bounding box center [688, 912] width 590 height 80
type textarea "But given that few AIs are government led, will itTechnocracy"
drag, startPoint x: 815, startPoint y: 891, endPoint x: 313, endPoint y: 874, distance: 502.4
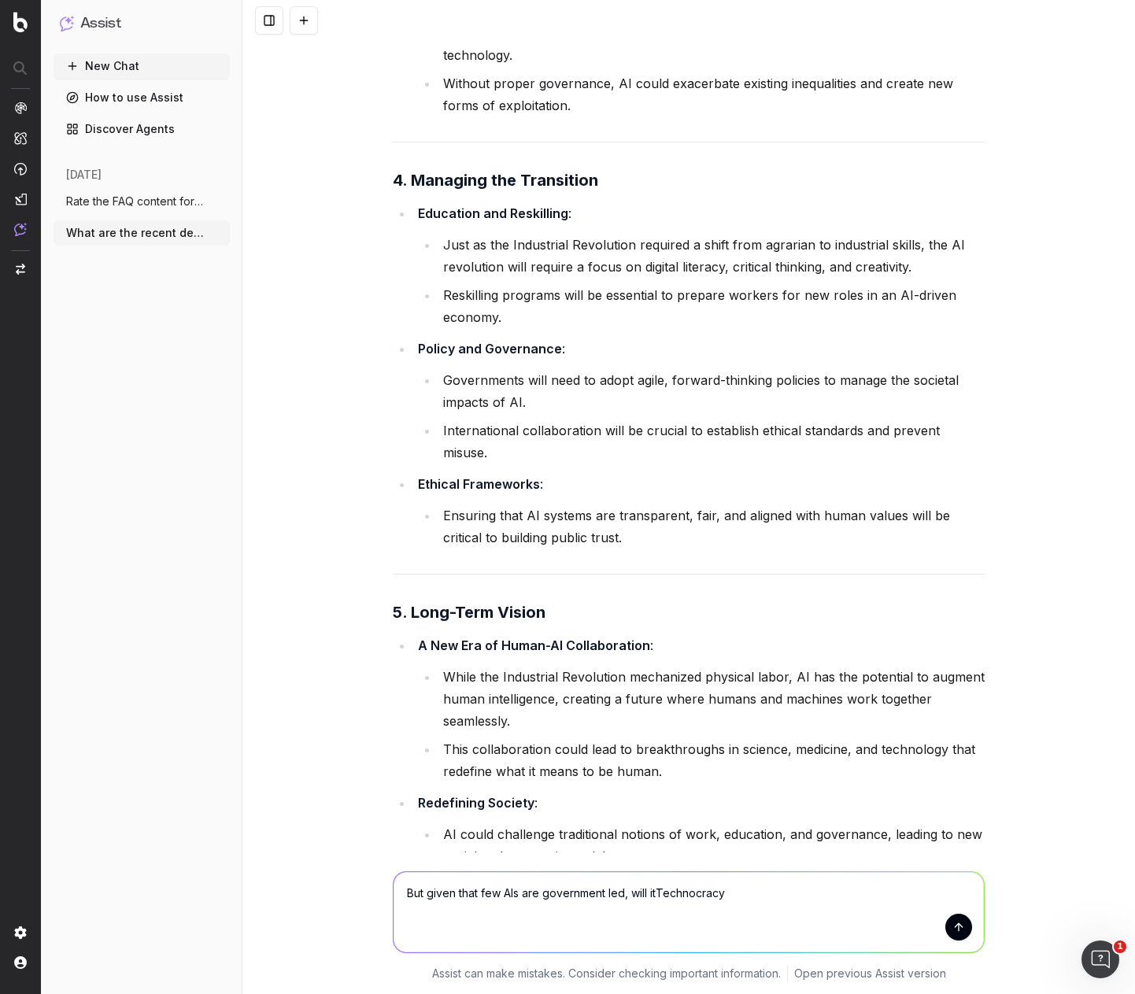
click at [313, 874] on div "But given that few AIs are government led, will itTechnocracy But given that fe…" at bounding box center [688, 923] width 892 height 142
click at [509, 888] on textarea at bounding box center [688, 912] width 590 height 80
click at [494, 890] on textarea at bounding box center [688, 912] width 590 height 80
type textarea "Will the internet still have it's place? Or is AI set to replace how we interac…"
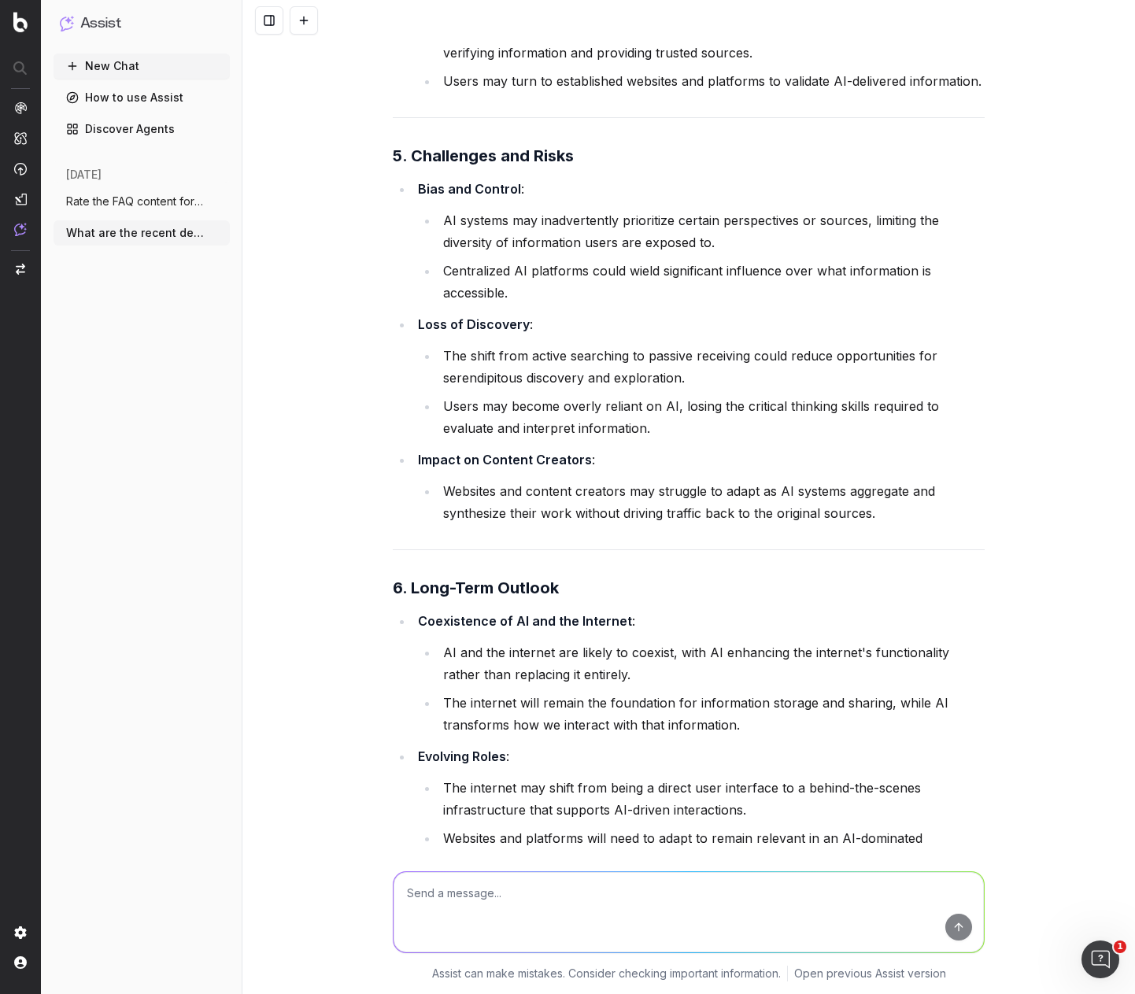
scroll to position [37363, 0]
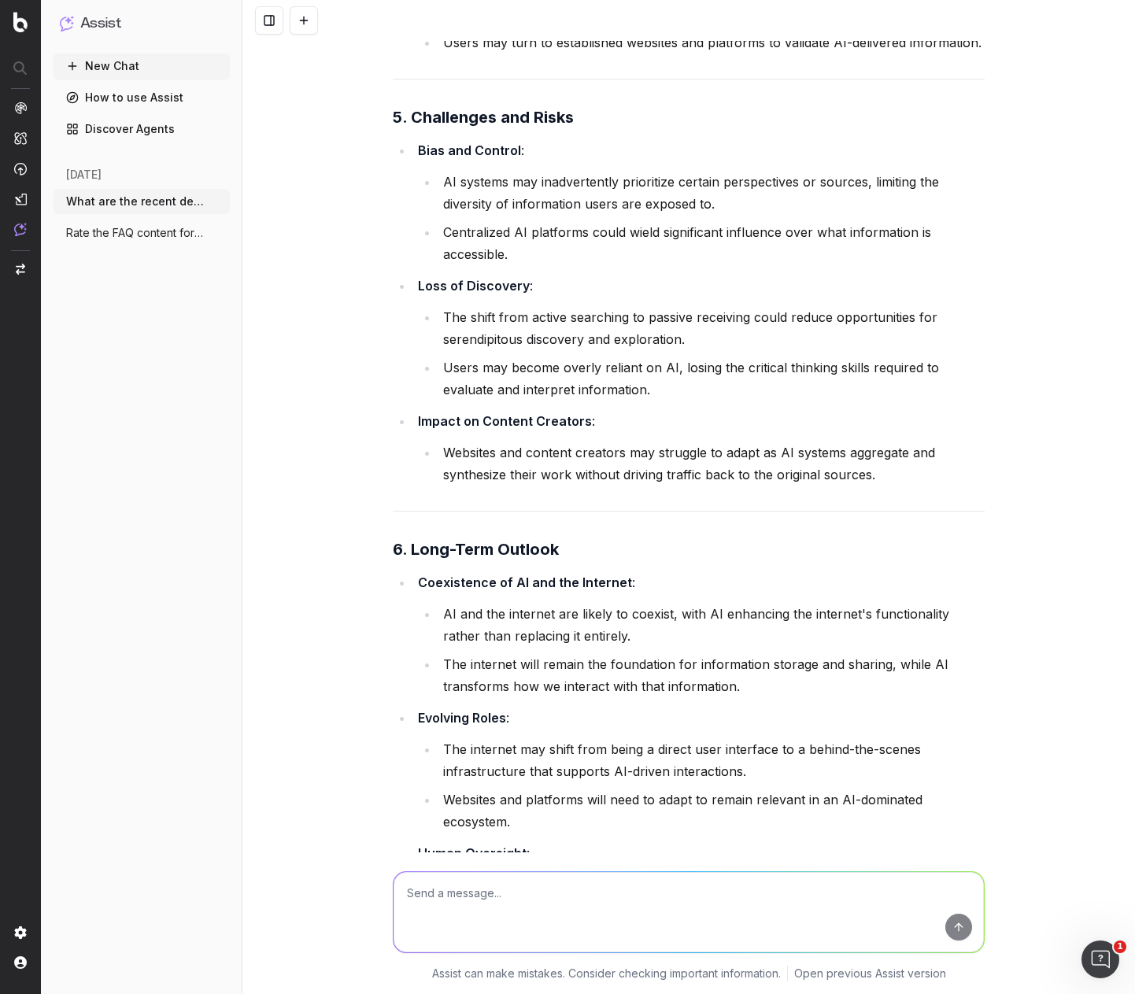
click at [584, 789] on li "Websites and platforms will need to adapt to remain relevant in an AI-dominated…" at bounding box center [711, 811] width 546 height 44
click at [280, 659] on div "What are the recent developments in AI and what do the mean for the future of d…" at bounding box center [688, 497] width 892 height 994
click at [529, 881] on textarea at bounding box center [688, 912] width 590 height 80
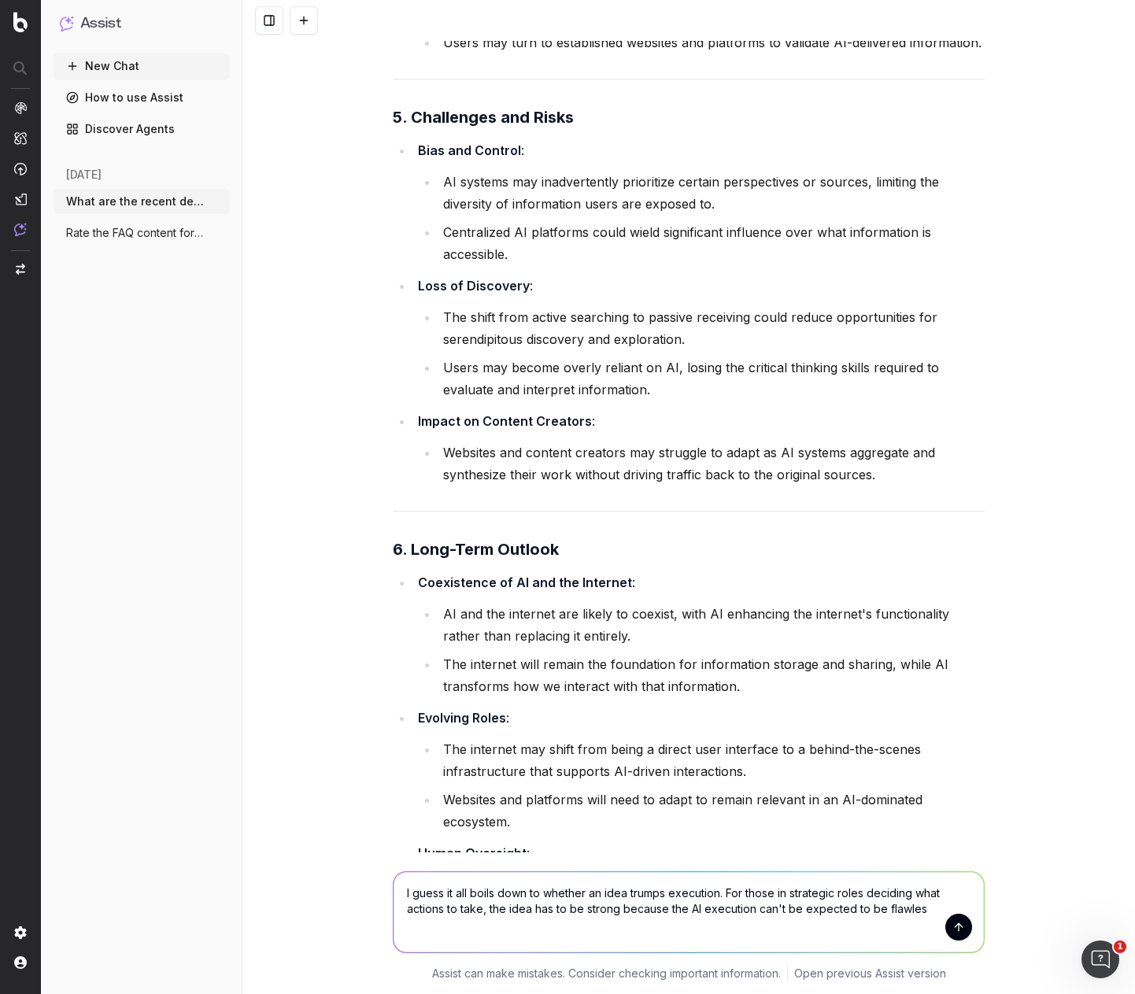
type textarea "I guess it all boils down to whether an idea trumps execution. For those in str…"
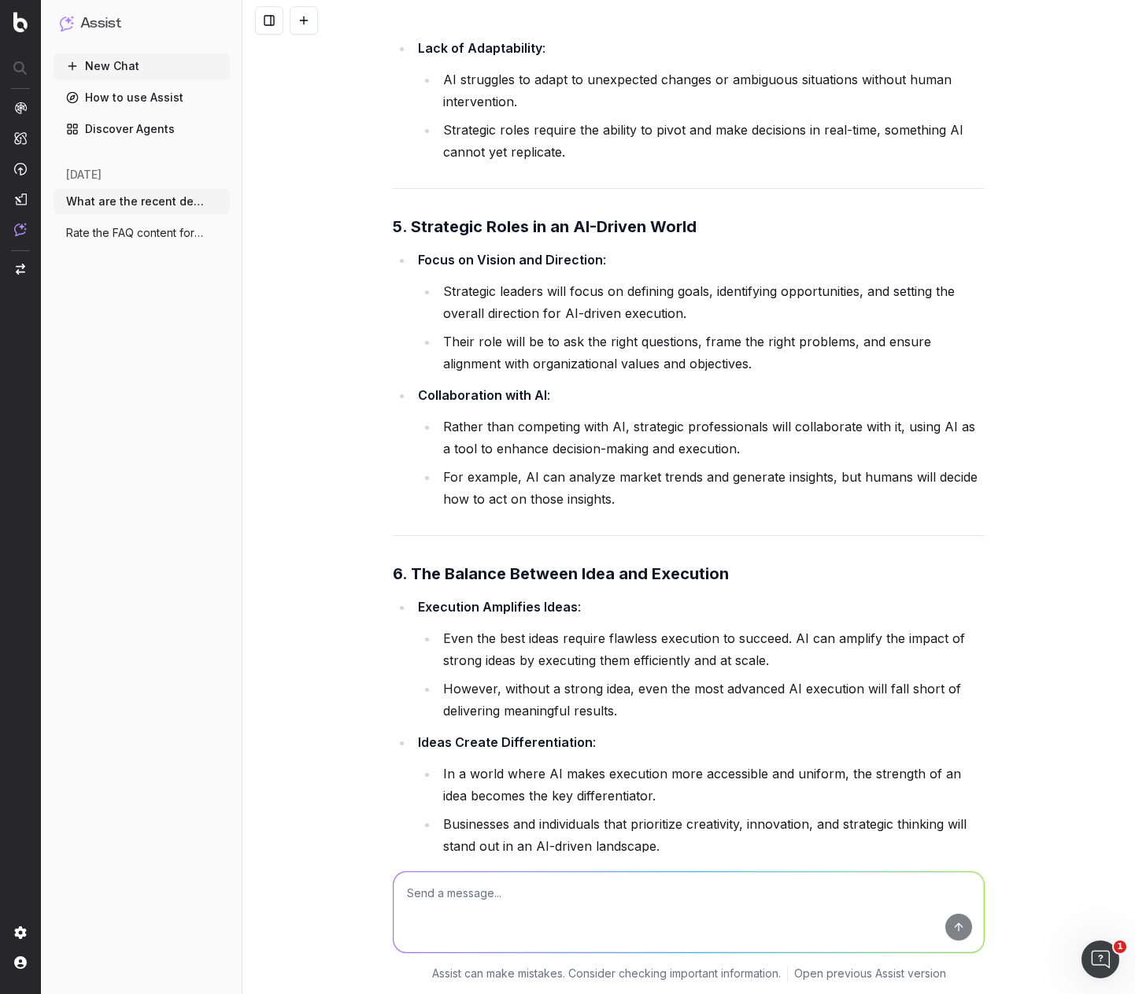
scroll to position [40221, 0]
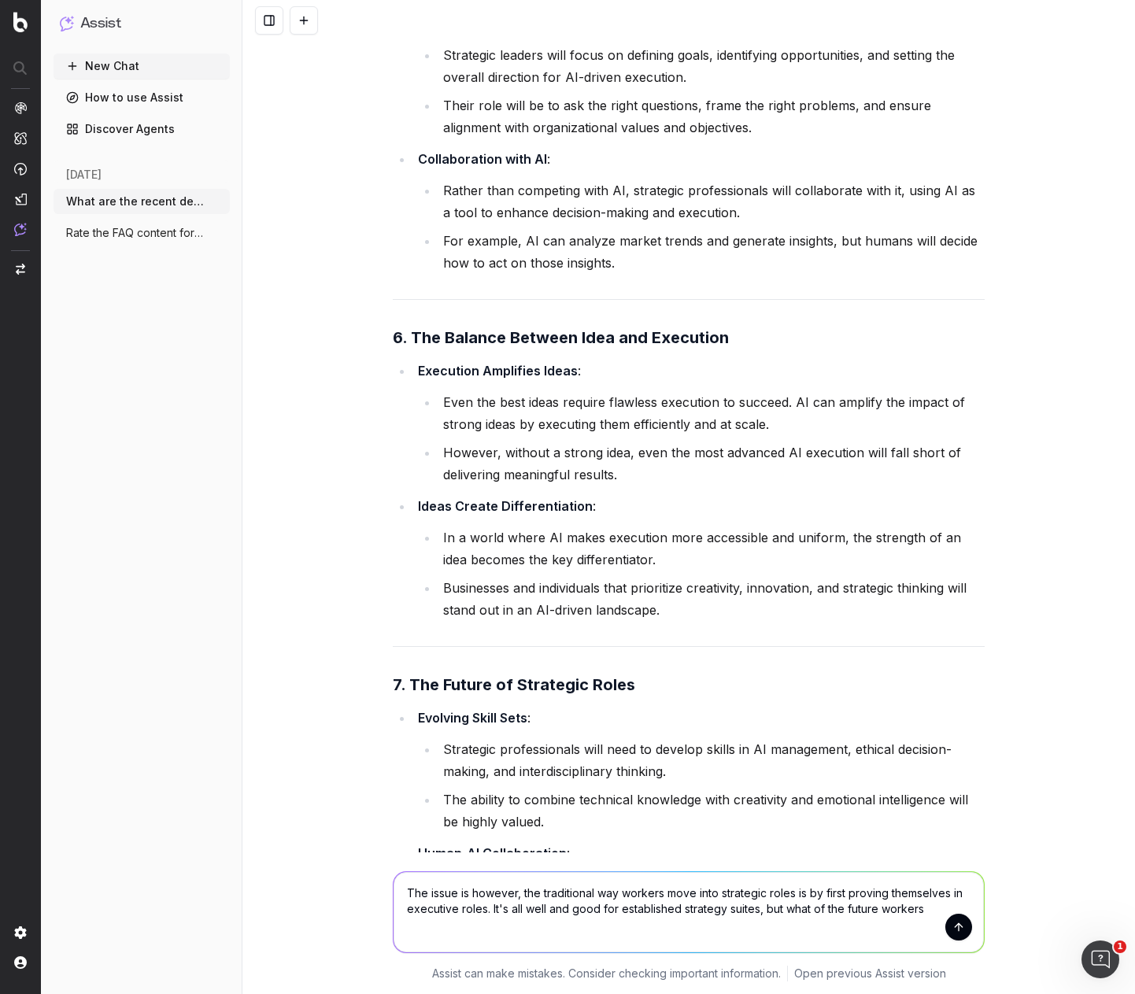
type textarea "The issue is however, the traditional way workers move into strategic roles is …"
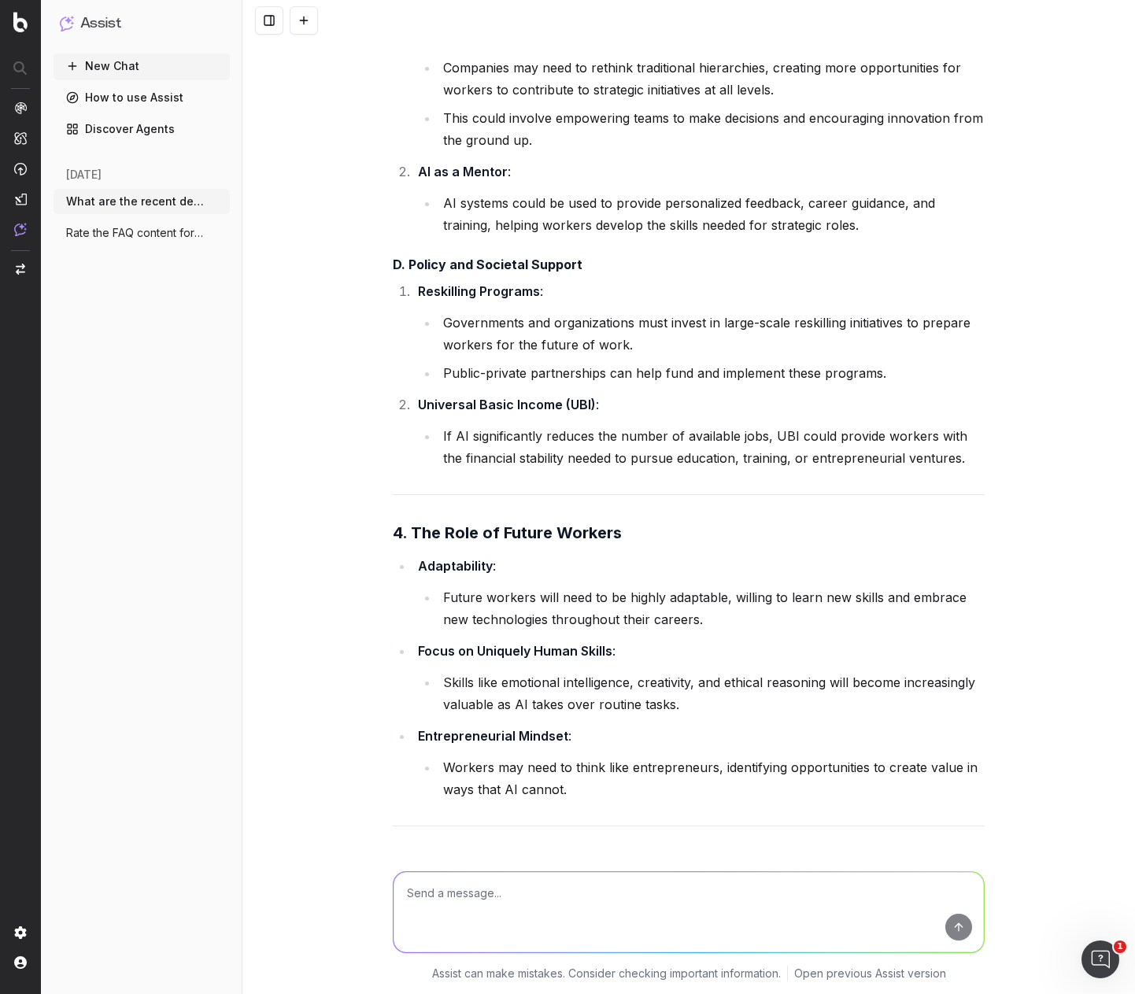
scroll to position [43506, 0]
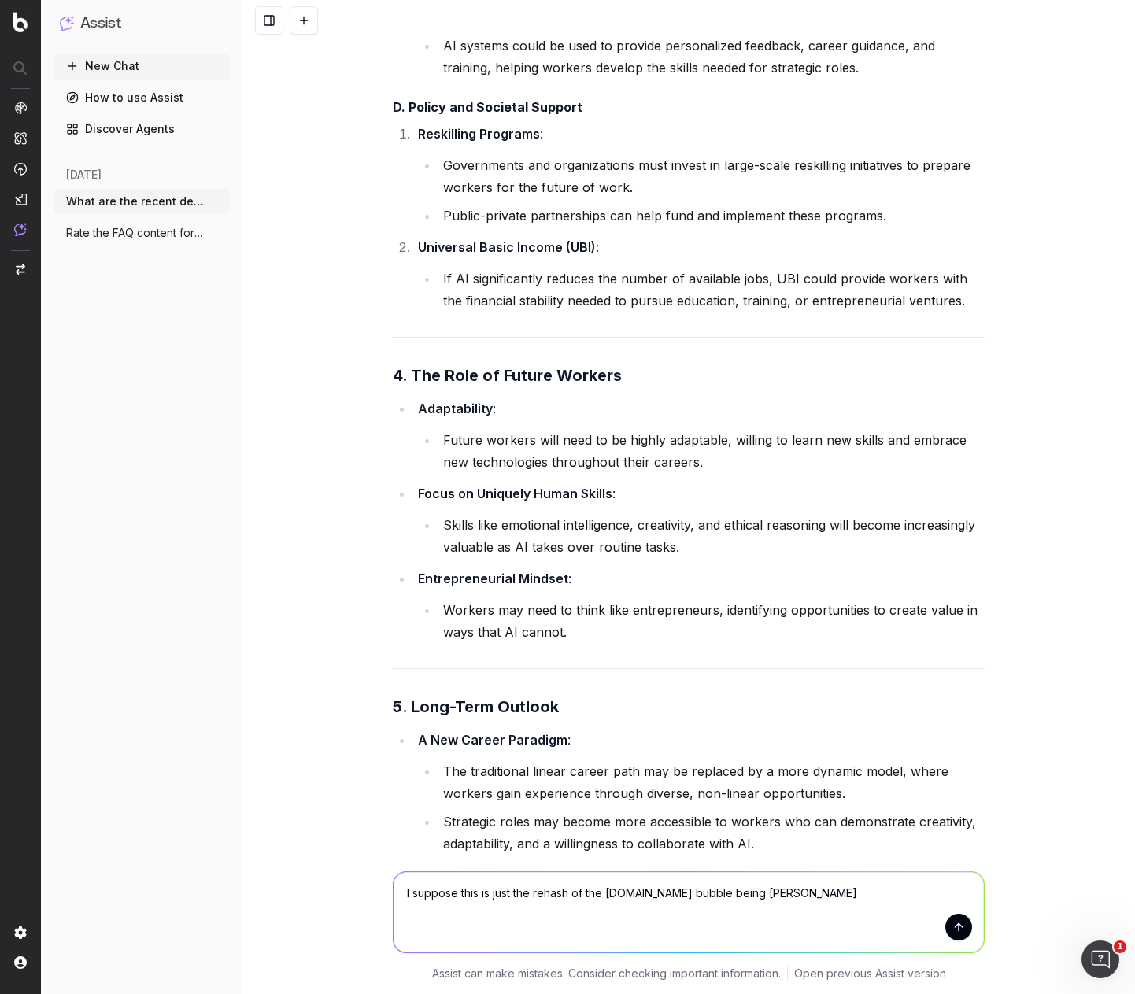
type textarea "I suppose this is just the rehash of the [DOMAIN_NAME] bubble being popped"
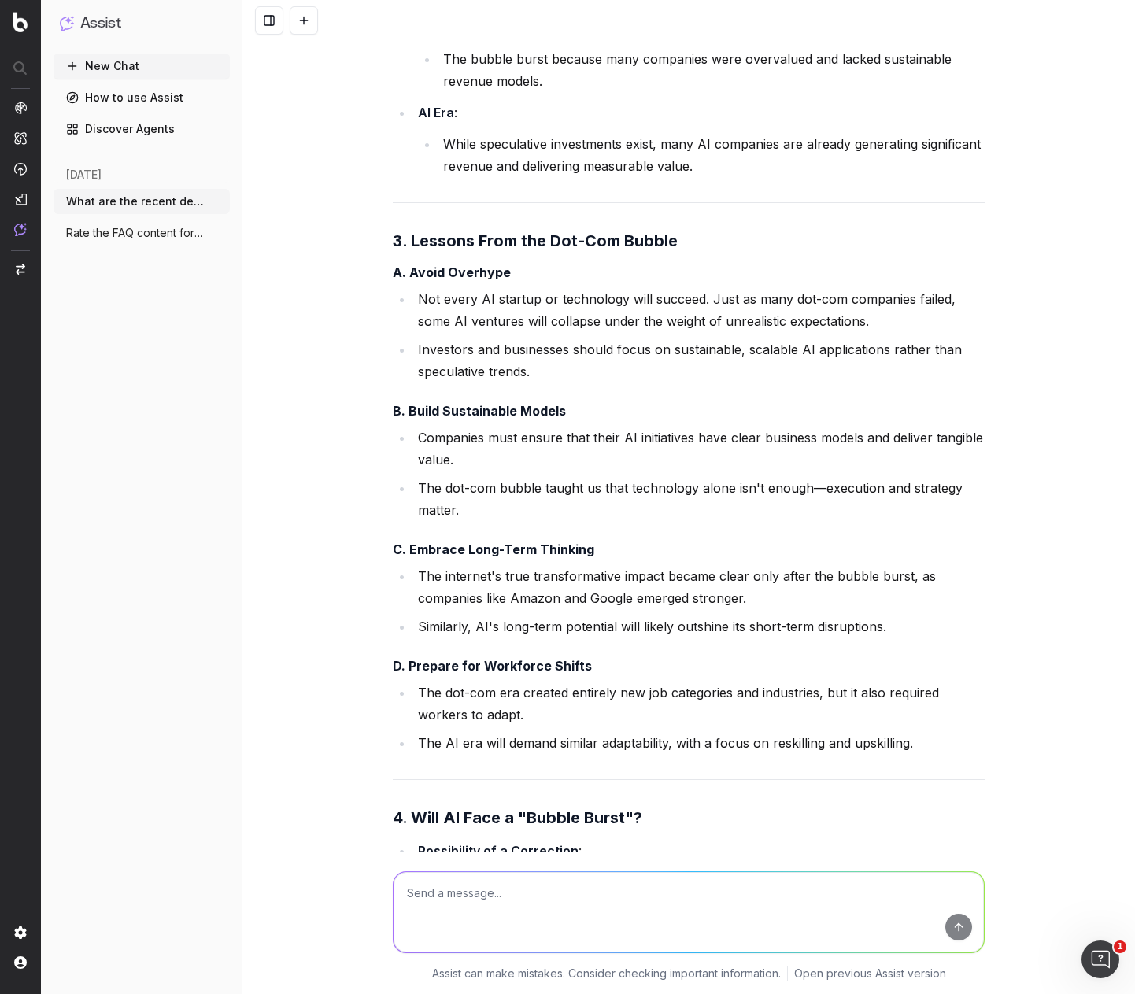
scroll to position [46630, 0]
drag, startPoint x: 808, startPoint y: 534, endPoint x: 911, endPoint y: 534, distance: 102.3
click at [911, 873] on li "It's possible that speculative investments in AI could lead to a market correct…" at bounding box center [711, 895] width 546 height 44
click at [717, 733] on li "The AI era will demand similar adaptability, with a focus on reskilling and ups…" at bounding box center [698, 744] width 571 height 22
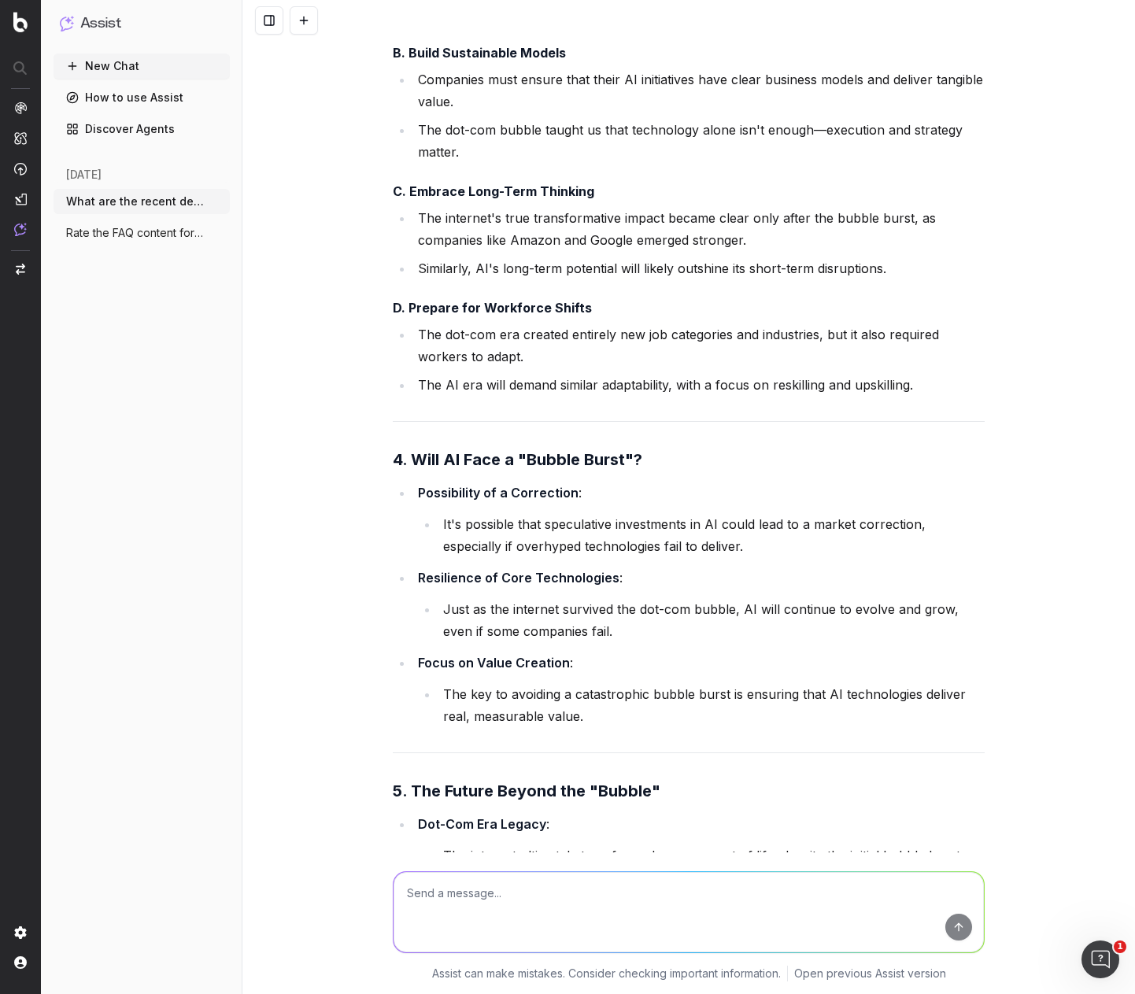
scroll to position [47023, 0]
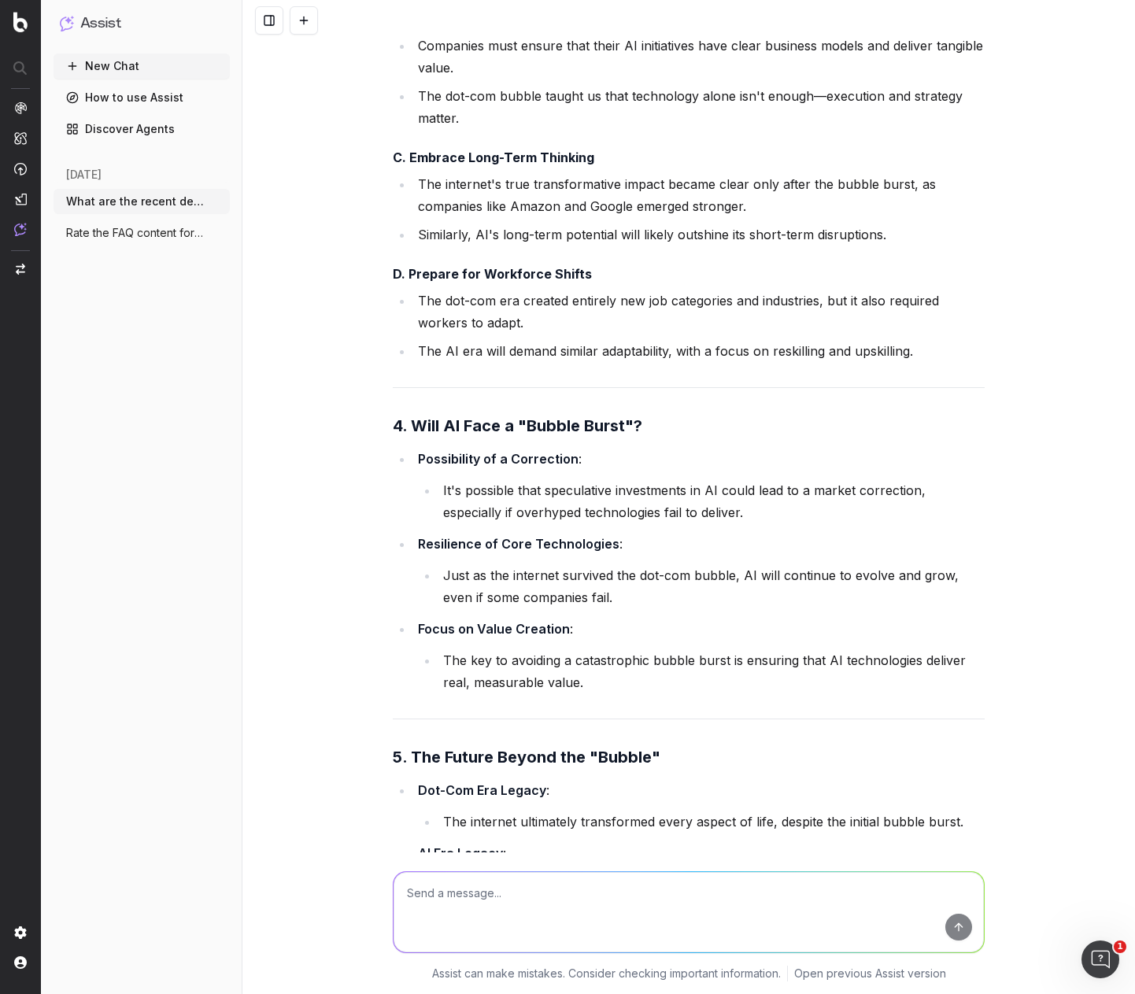
click at [506, 888] on textarea at bounding box center [688, 912] width 590 height 80
type textarea "For writers who don't adapt to AI, what's left for them?"
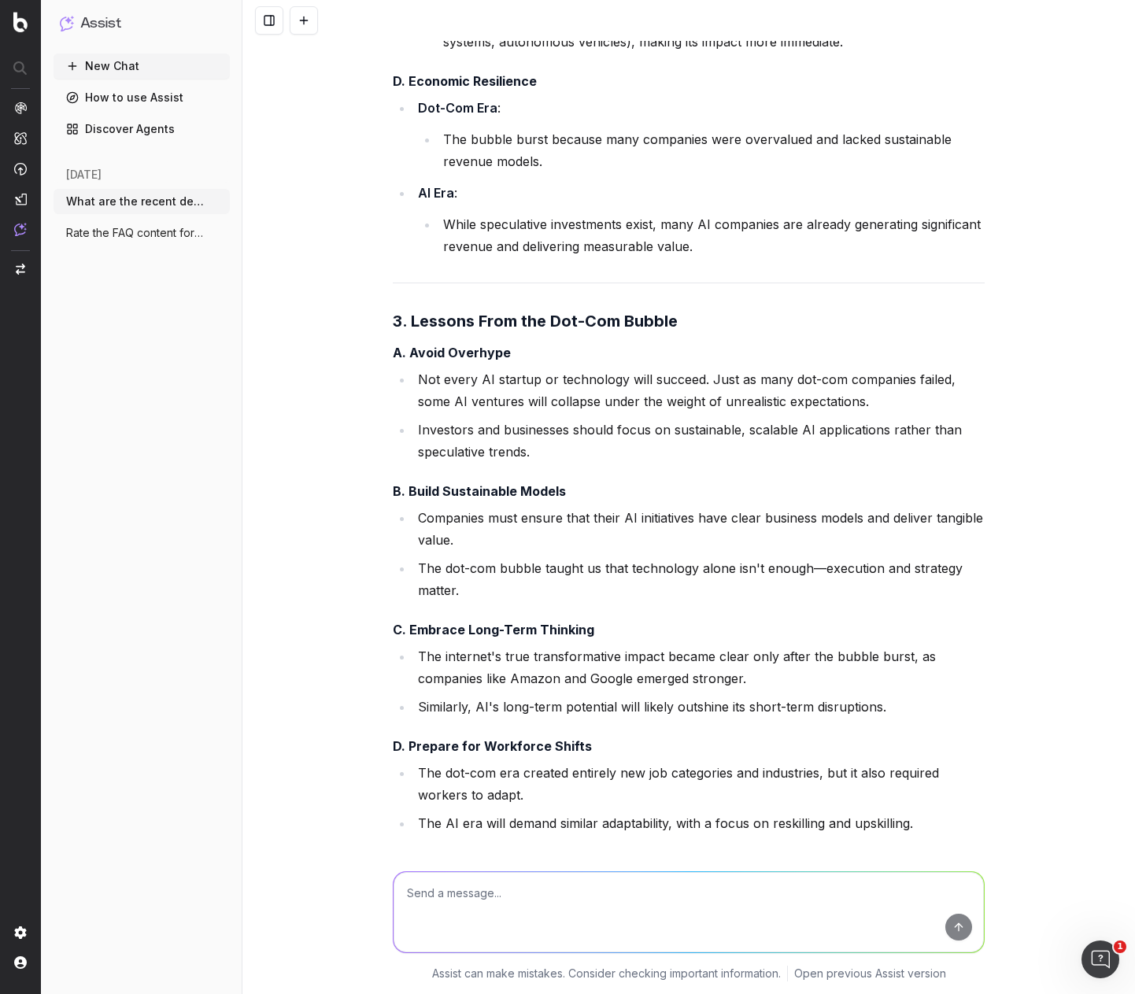
scroll to position [47023, 0]
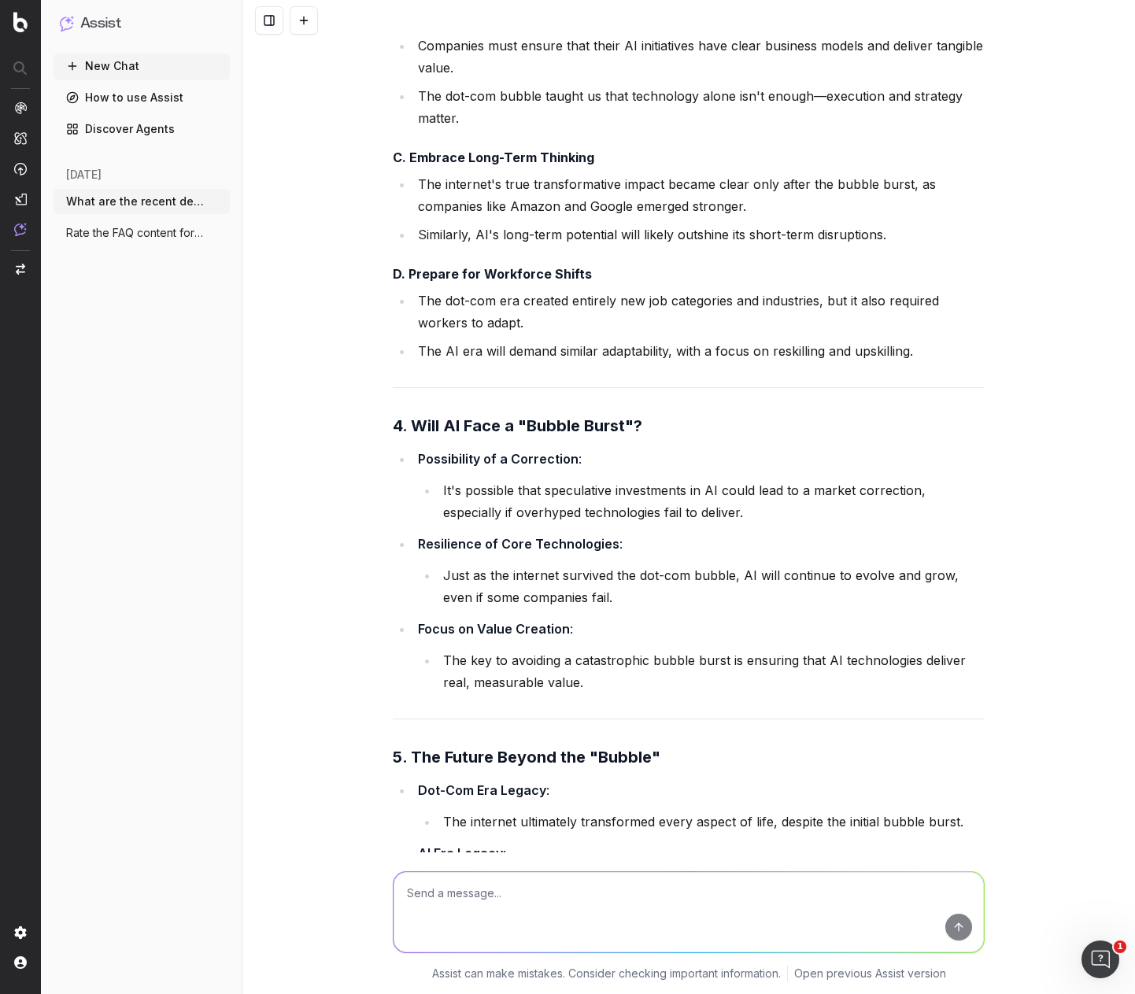
click at [499, 881] on textarea at bounding box center [688, 912] width 590 height 80
type textarea "What roles and opportunities are left for writers who don't embrace AI over the…"
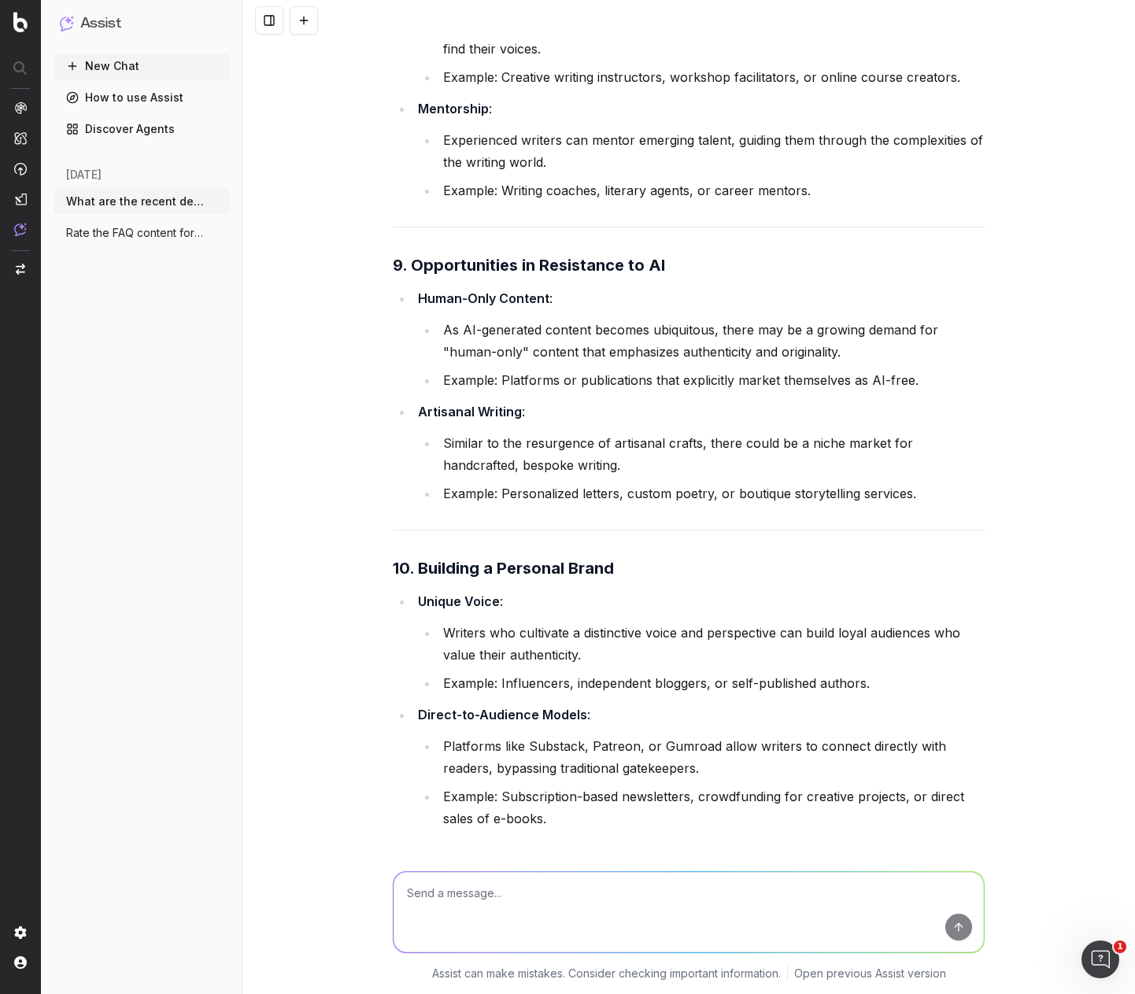
scroll to position [50886, 0]
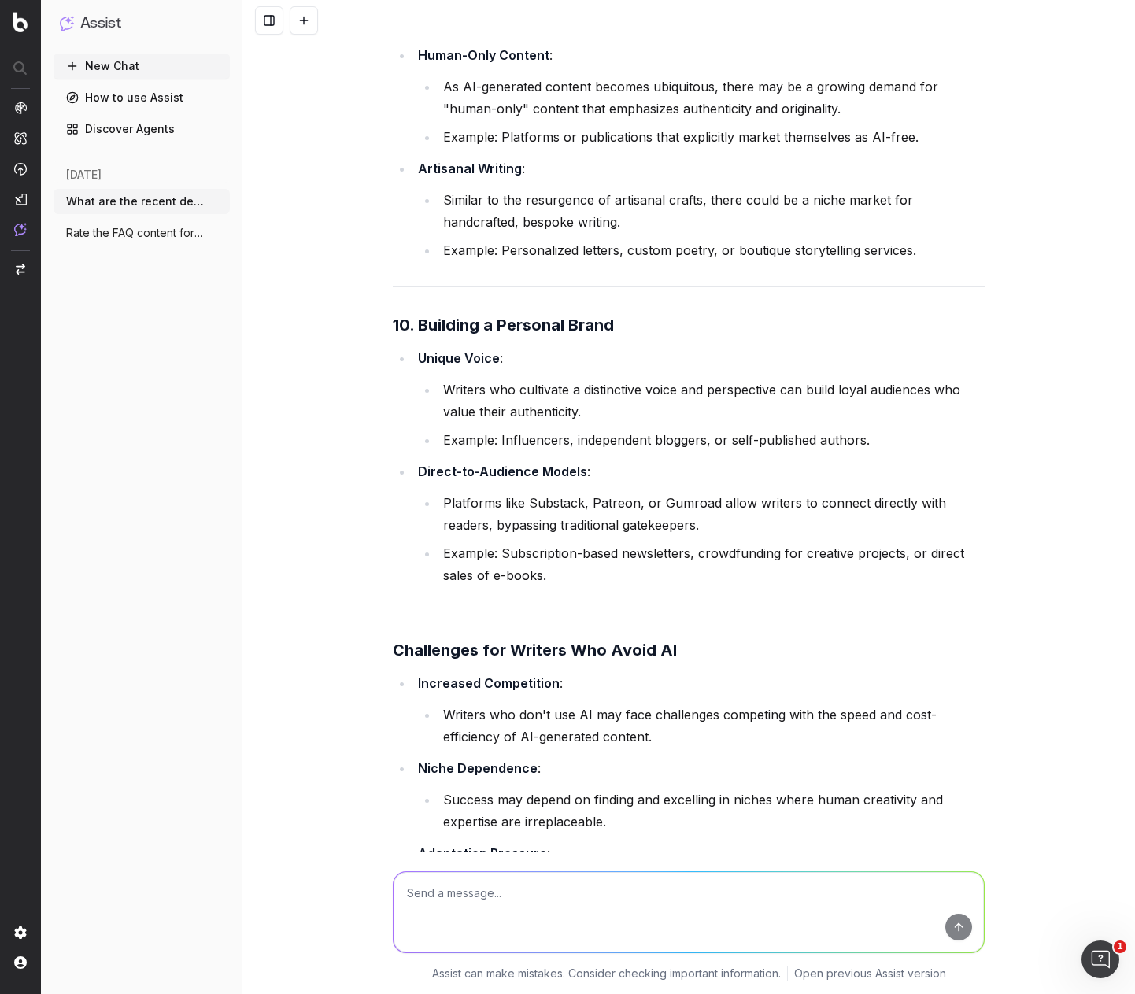
click at [464, 902] on textarea at bounding box center [688, 912] width 590 height 80
click at [489, 907] on textarea at bounding box center [688, 912] width 590 height 80
type textarea "What about Locksmiths?"
click at [522, 901] on textarea at bounding box center [688, 912] width 590 height 80
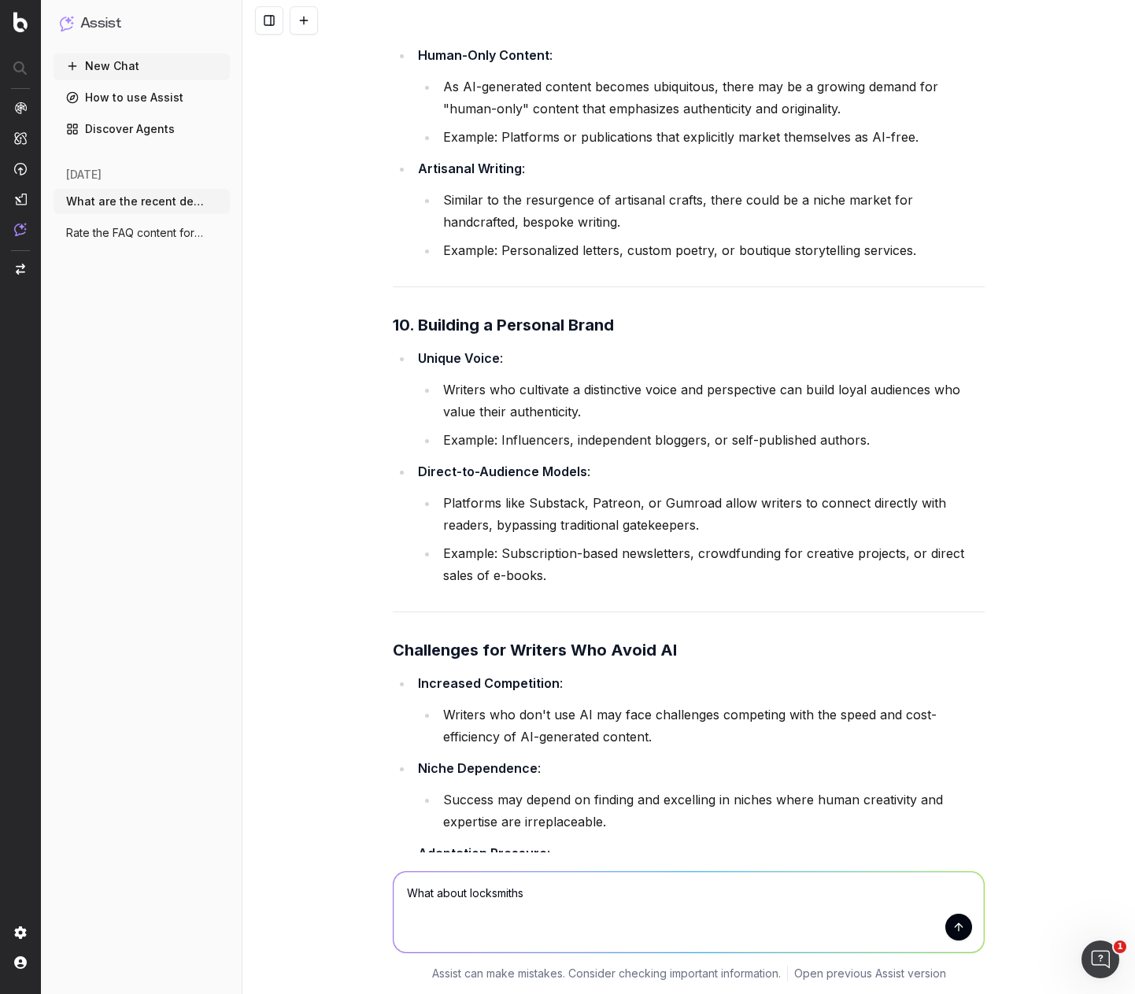
type textarea "What about locksmiths?"
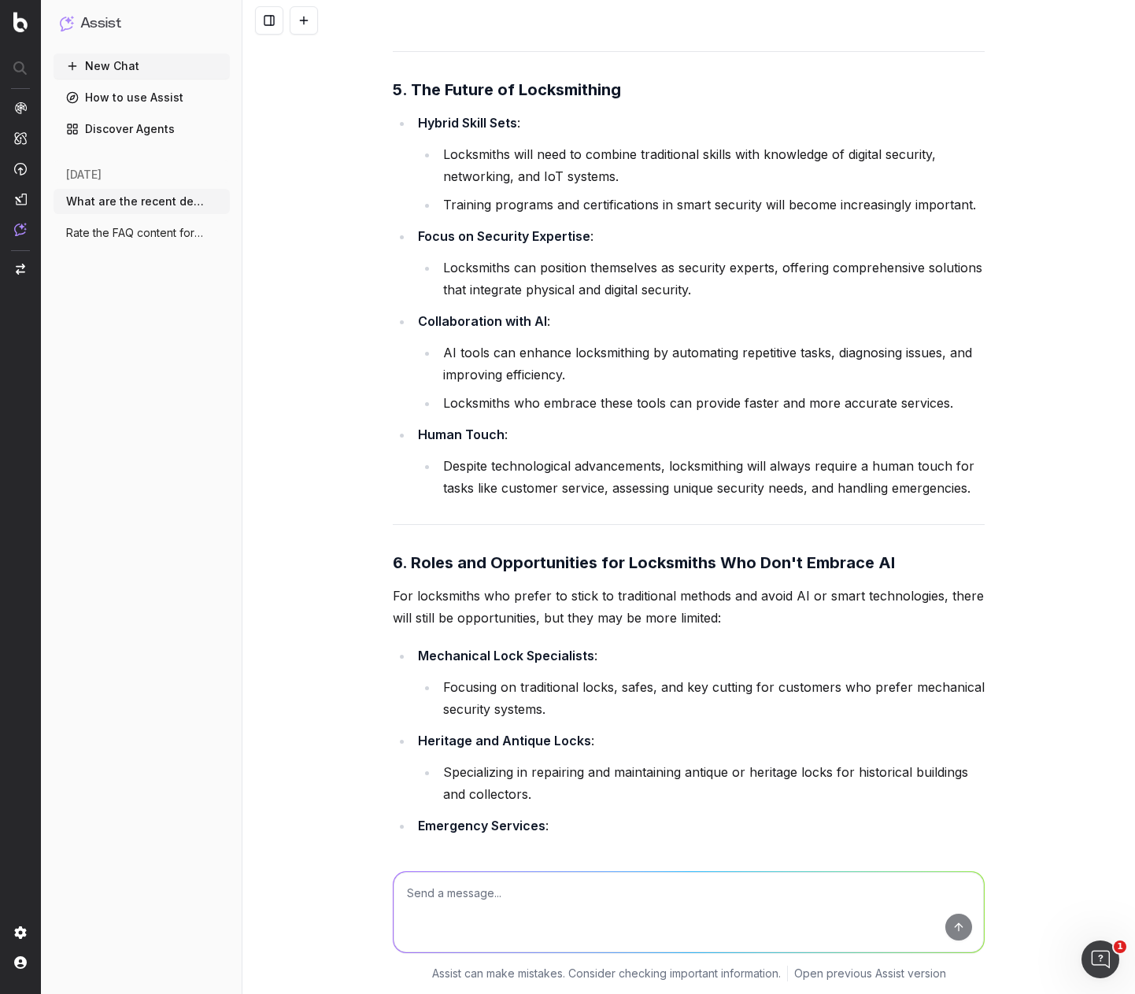
scroll to position [58023, 0]
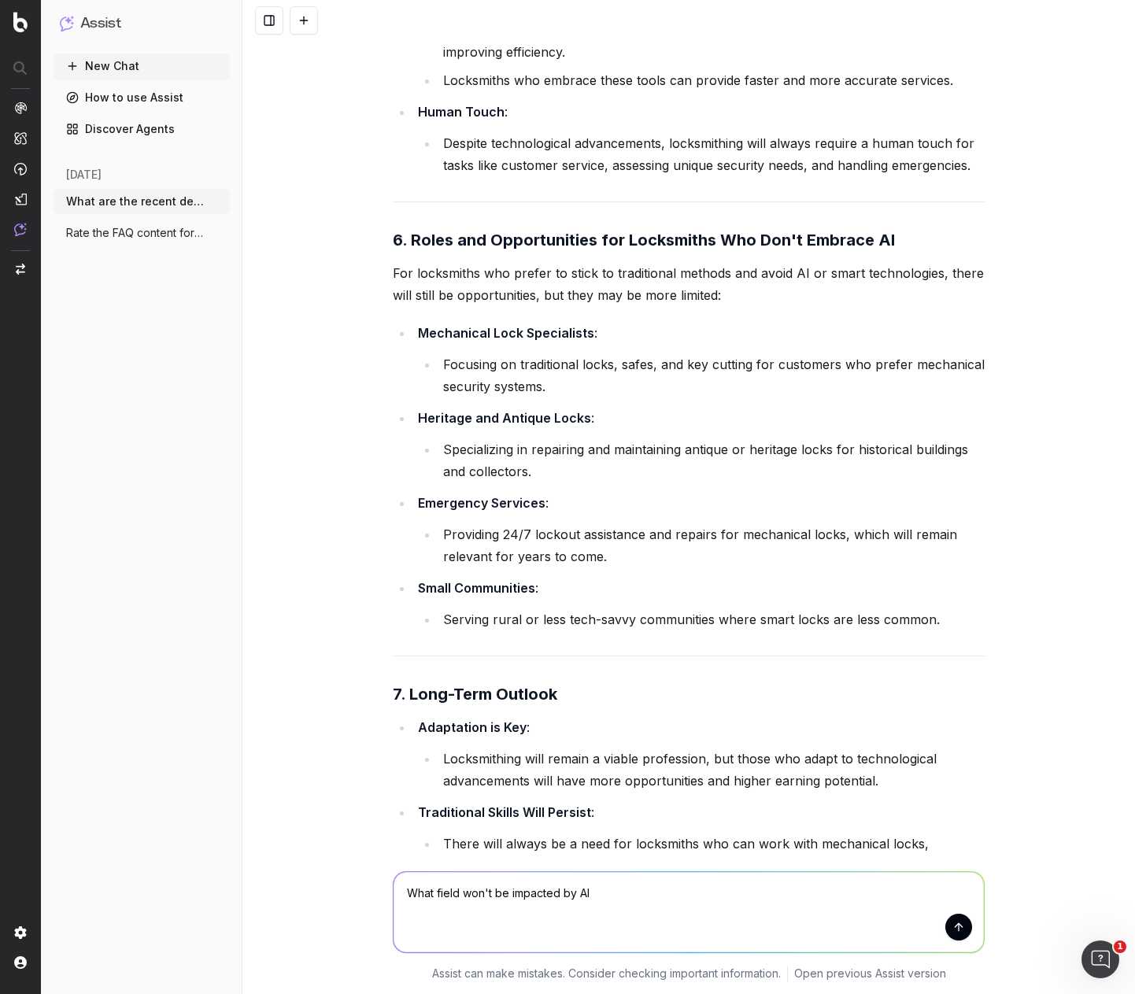
type textarea "What field won't be impacted by AI?"
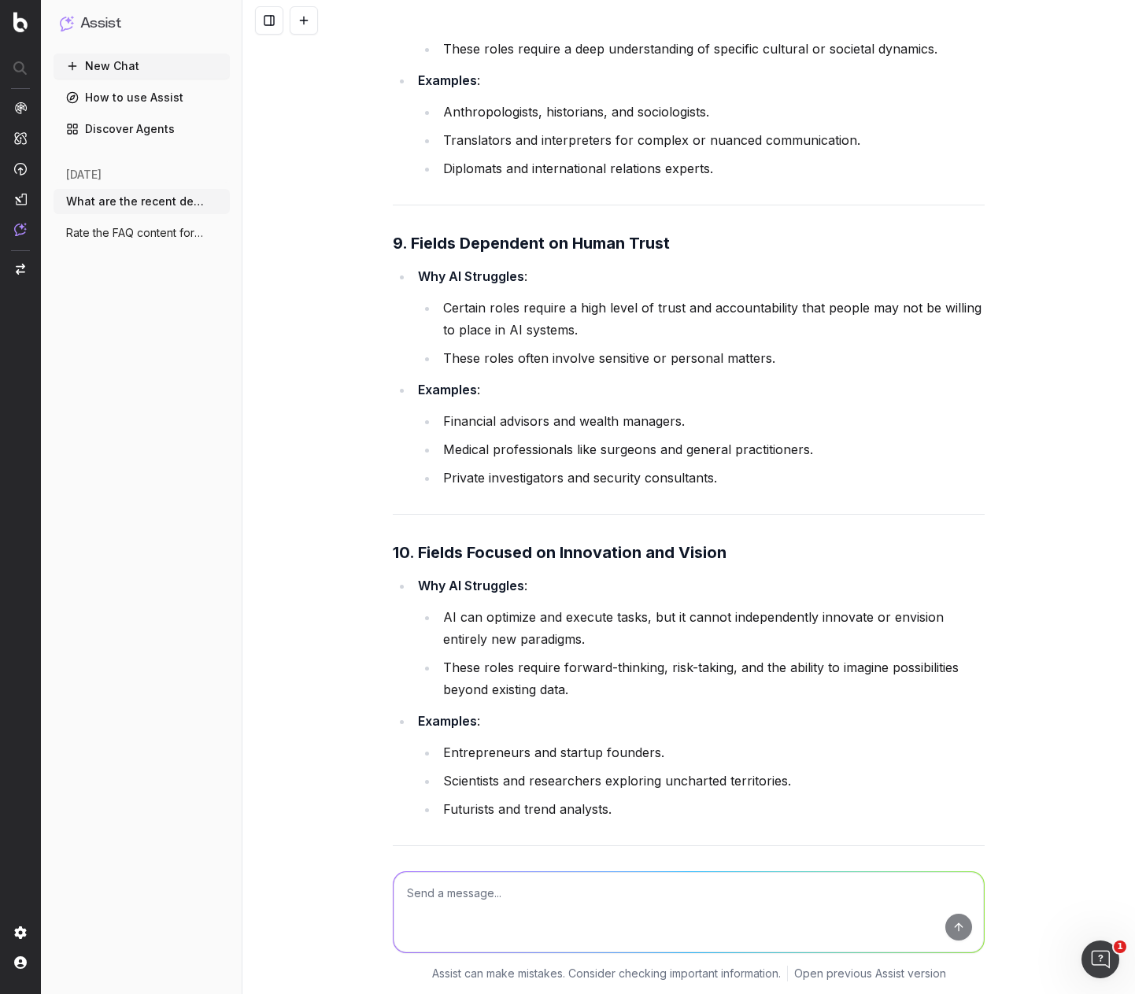
scroll to position [62046, 0]
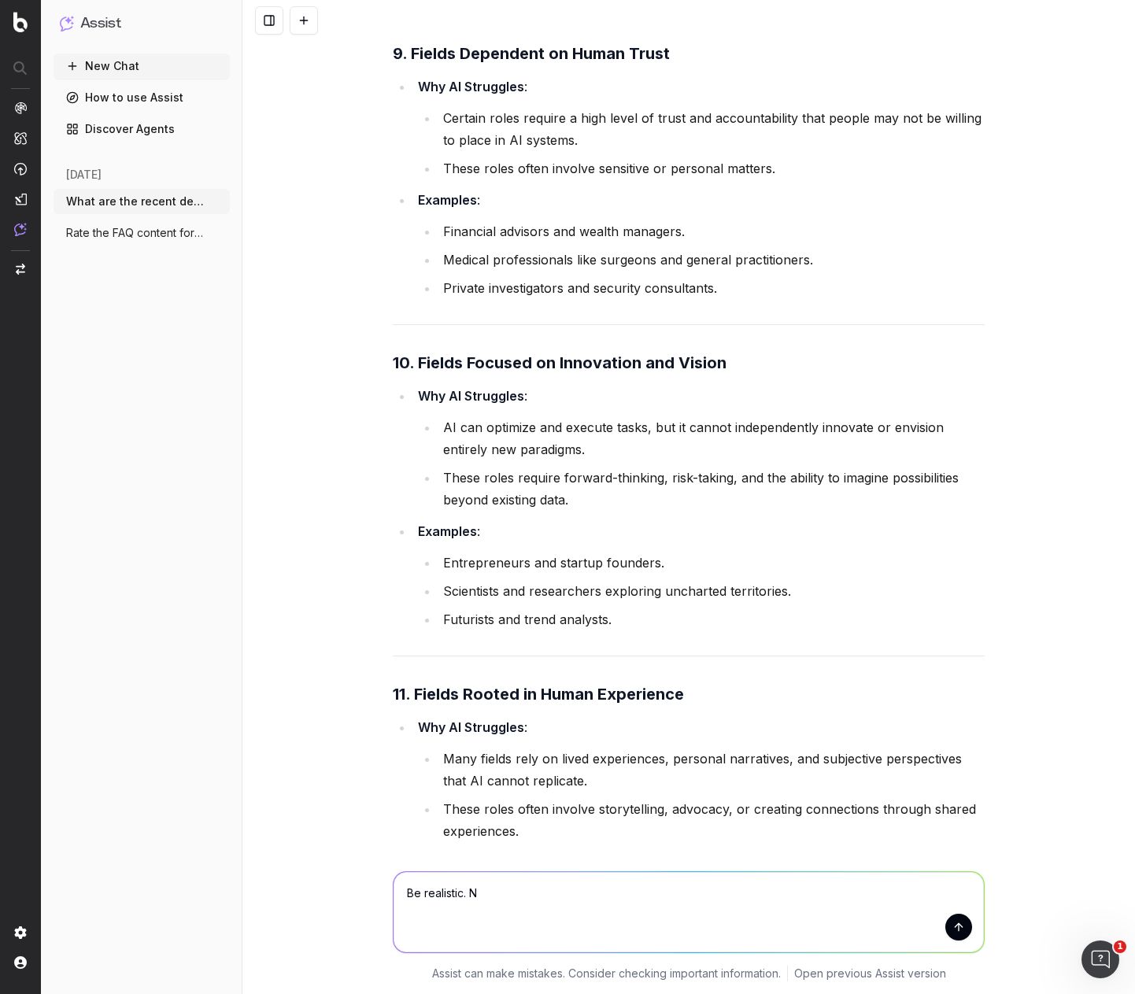
type textarea "Be realistic."
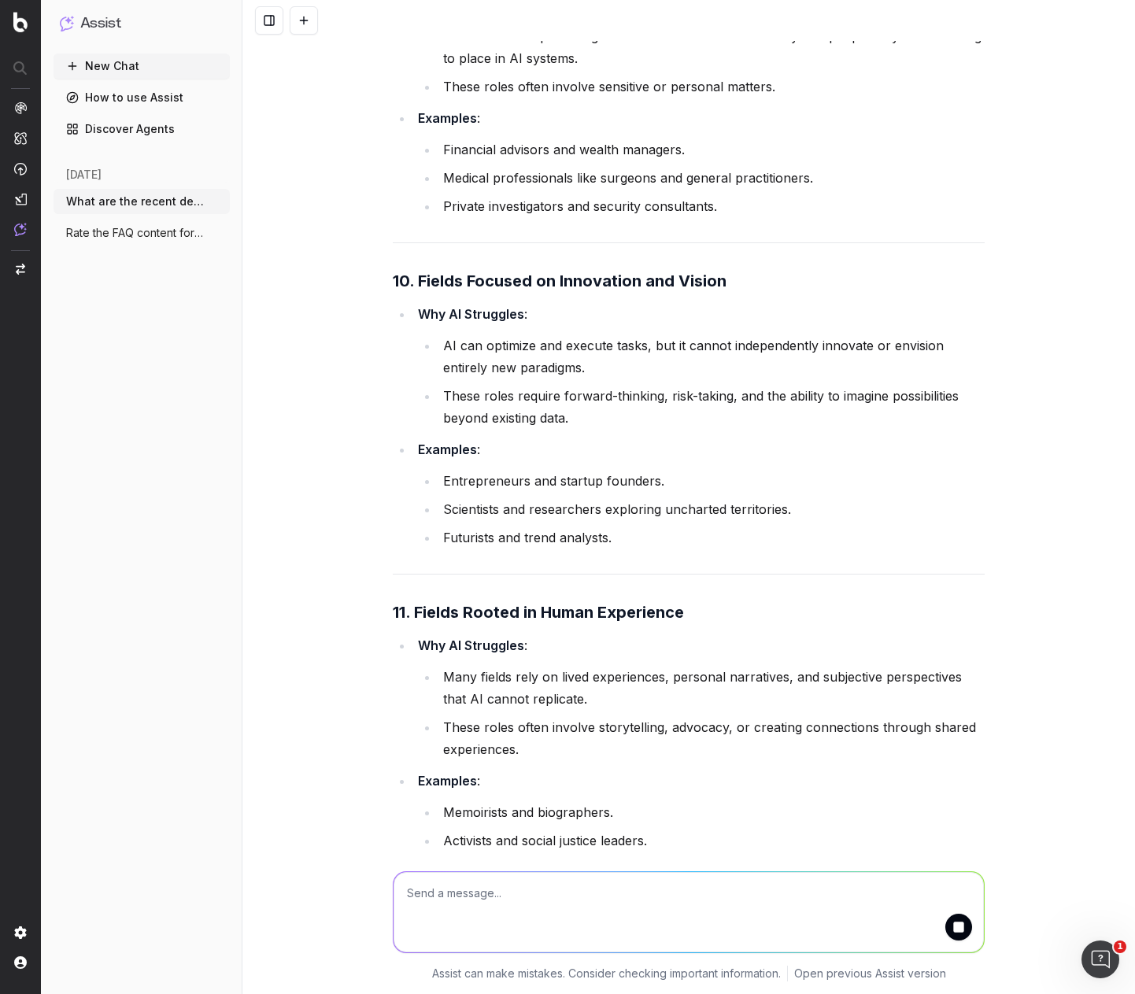
click at [317, 539] on div "What are the recent developments in AI and what do the mean for the future of d…" at bounding box center [688, 497] width 892 height 994
click at [316, 539] on div "What are the recent developments in AI and what do the mean for the future of d…" at bounding box center [688, 497] width 892 height 994
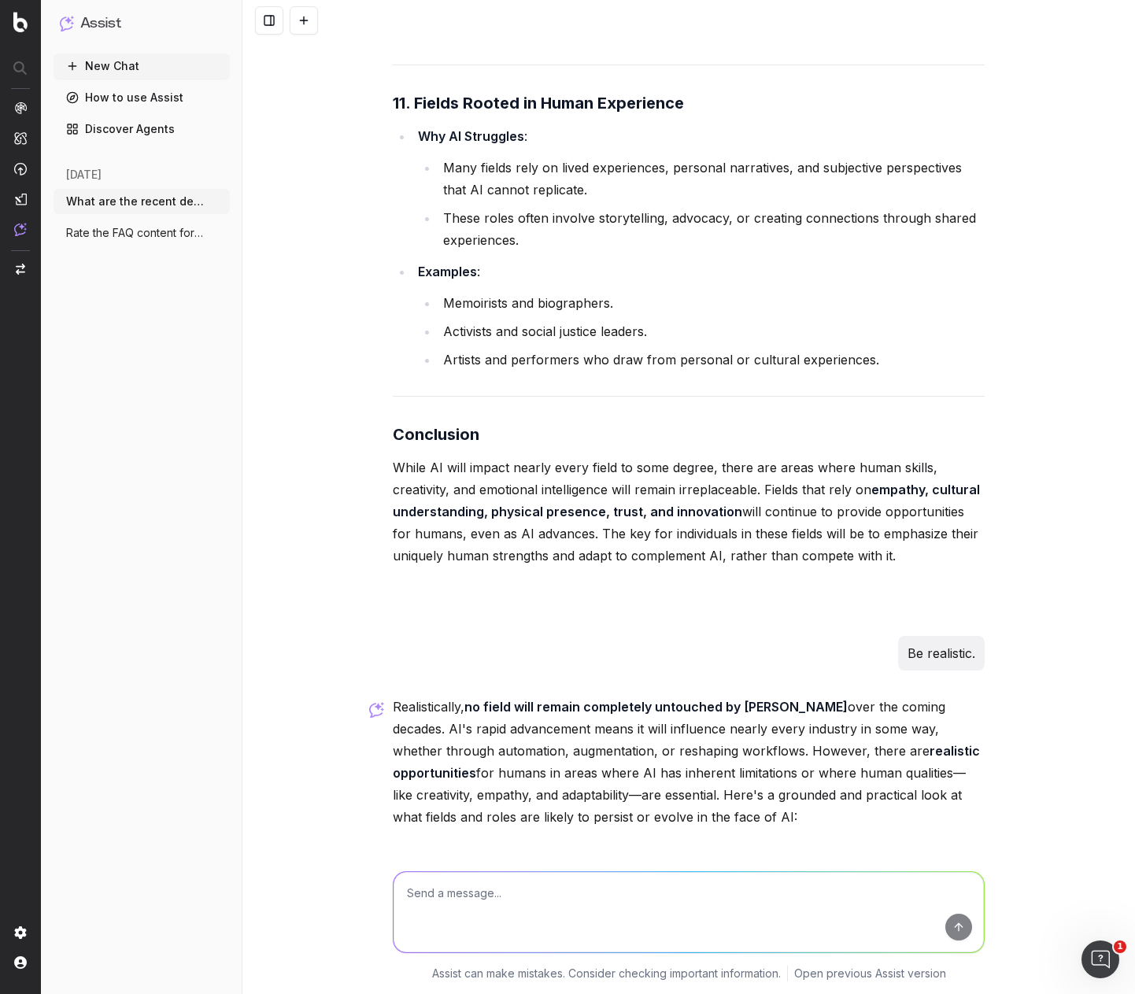
scroll to position [62636, 0]
